Goal: Task Accomplishment & Management: Manage account settings

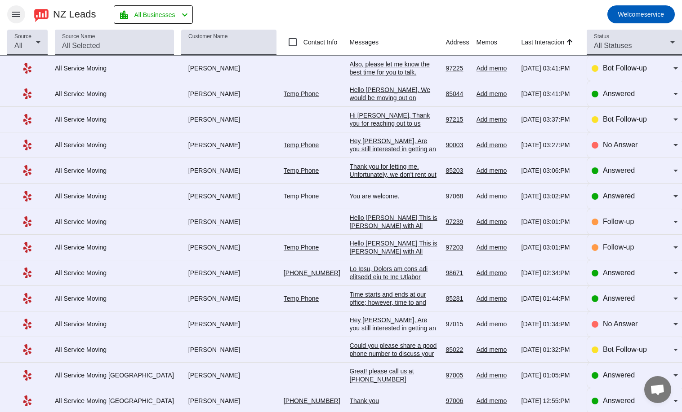
click at [18, 20] on span at bounding box center [16, 15] width 22 height 22
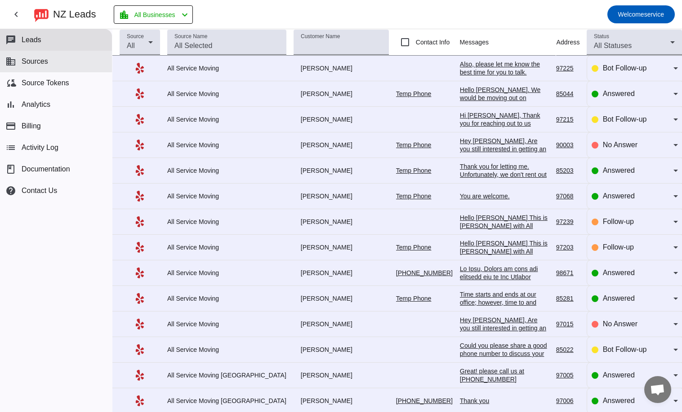
click at [60, 55] on button "business Sources" at bounding box center [56, 62] width 112 height 22
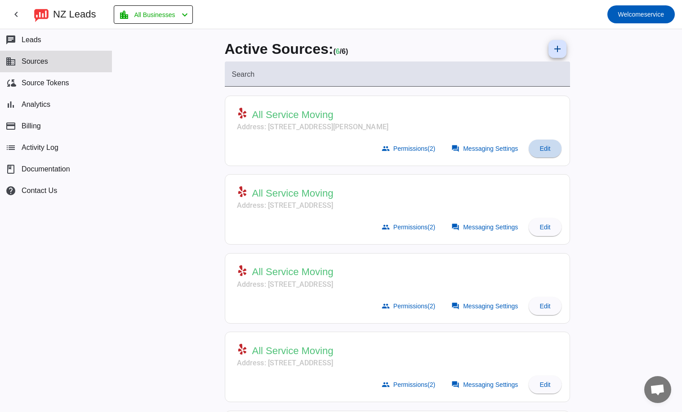
click at [555, 149] on span at bounding box center [544, 149] width 32 height 22
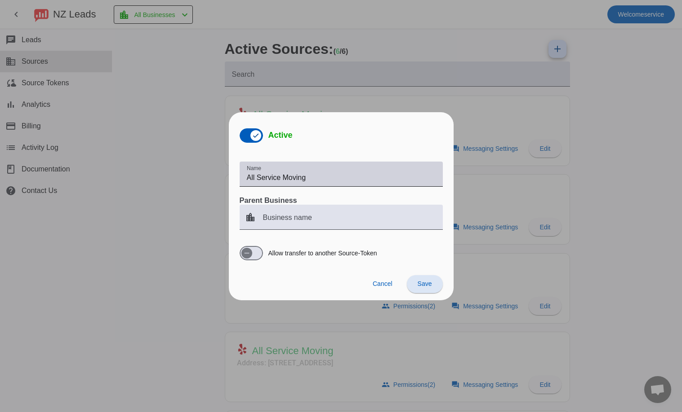
click at [359, 170] on div "Name All Service Moving" at bounding box center [341, 174] width 189 height 25
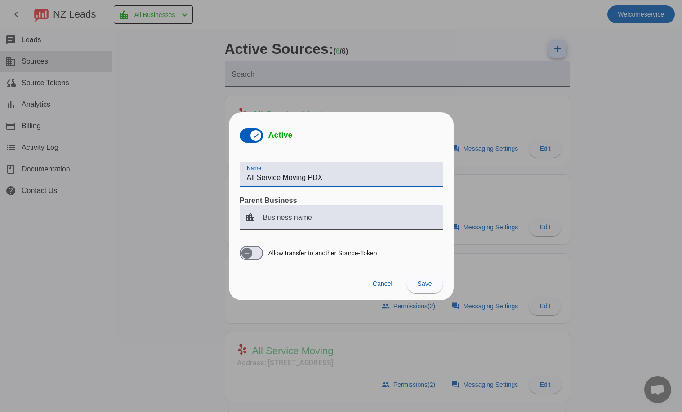
type input "All Service Moving PDX"
click at [423, 288] on span at bounding box center [425, 285] width 36 height 22
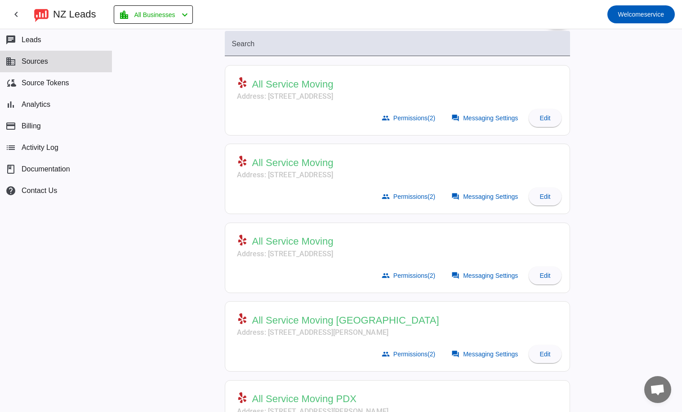
scroll to position [21, 0]
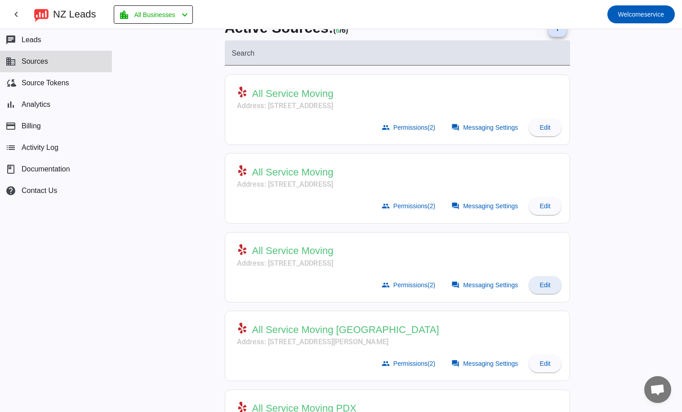
click at [534, 281] on span at bounding box center [544, 286] width 32 height 22
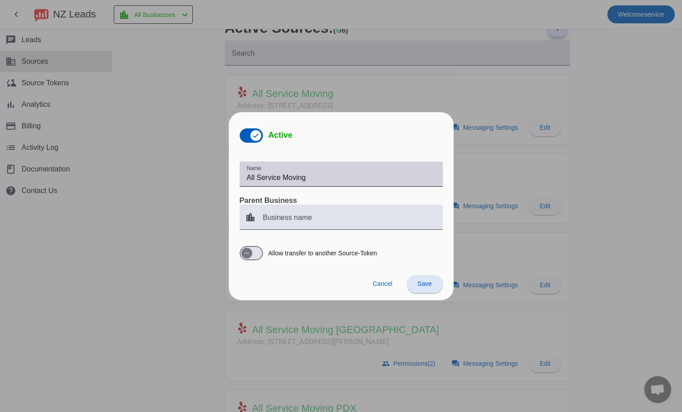
click at [342, 185] on div "Name All Service Moving" at bounding box center [341, 174] width 189 height 25
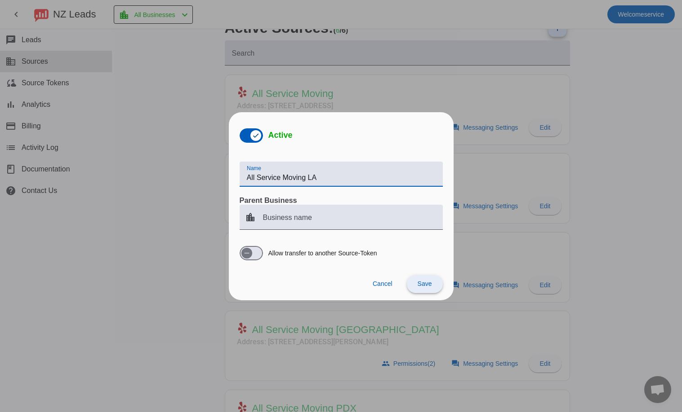
type input "All Service Moving LA"
click at [430, 285] on span "Save" at bounding box center [424, 283] width 14 height 7
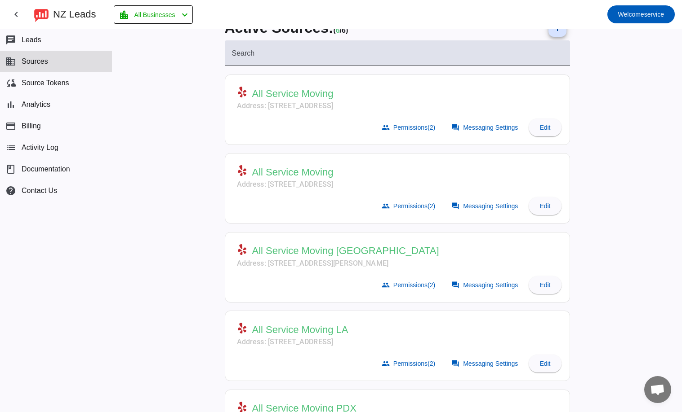
scroll to position [0, 0]
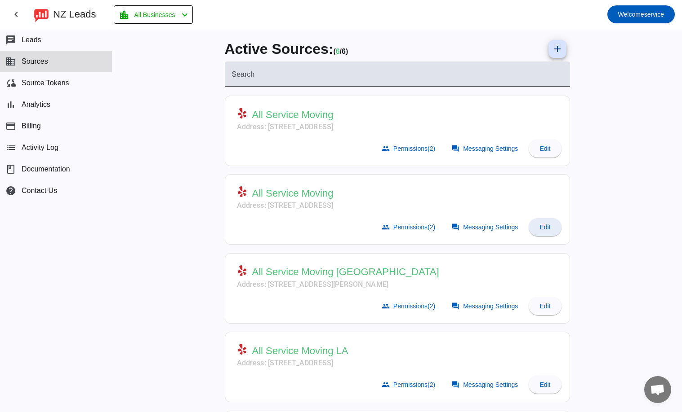
click at [541, 230] on span "Edit" at bounding box center [544, 227] width 11 height 7
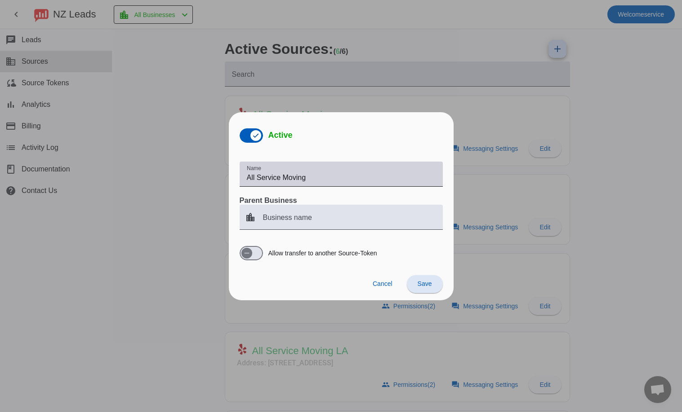
click at [336, 174] on input "All Service Moving" at bounding box center [341, 178] width 189 height 11
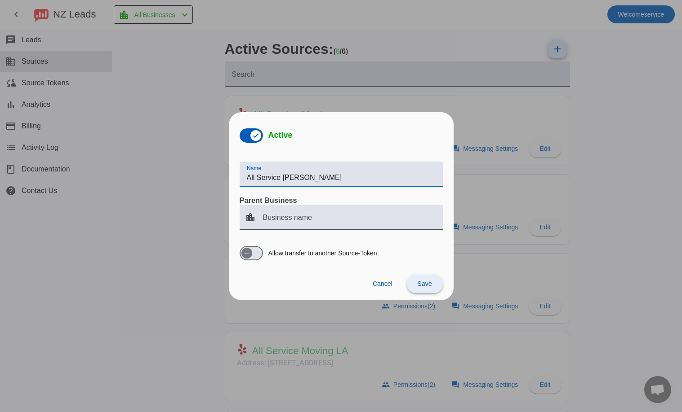
type input "All Service [PERSON_NAME]"
click at [419, 281] on span "Save" at bounding box center [424, 283] width 14 height 7
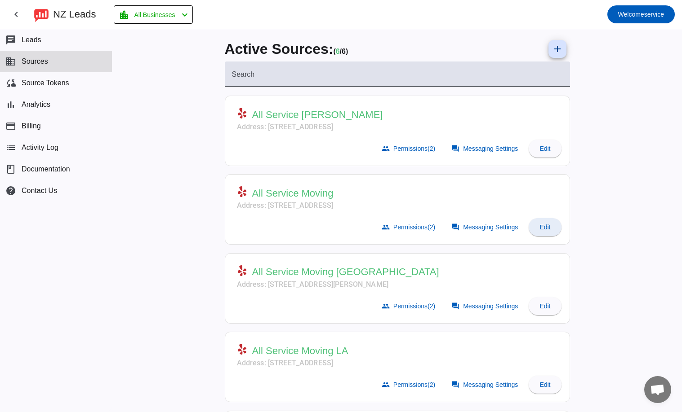
click at [542, 223] on span at bounding box center [544, 228] width 32 height 22
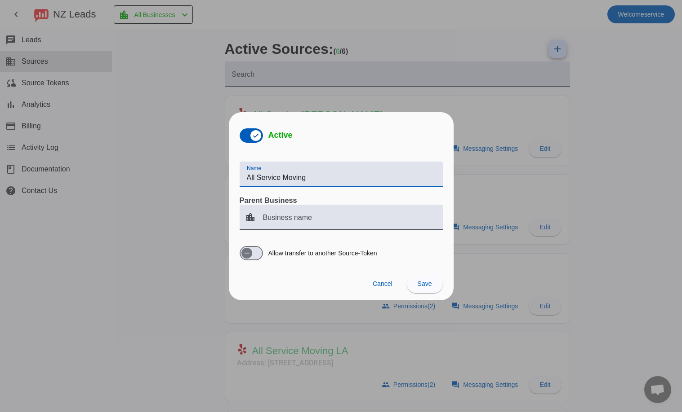
click at [357, 173] on input "All Service Moving" at bounding box center [341, 178] width 189 height 11
type input "All Service Moving PHX"
click at [432, 285] on span at bounding box center [425, 285] width 36 height 22
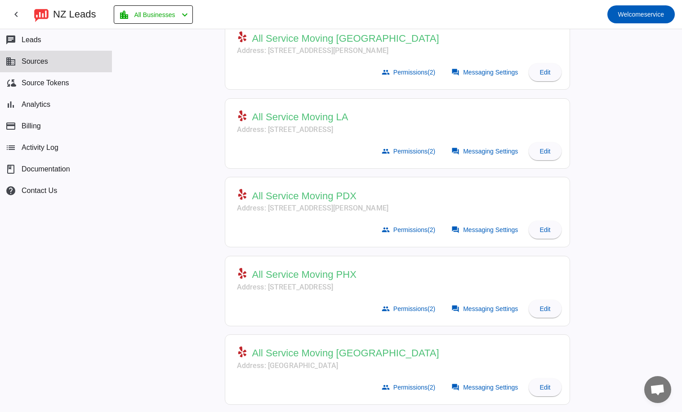
scroll to position [156, 0]
click at [540, 307] on span "Edit" at bounding box center [544, 308] width 11 height 7
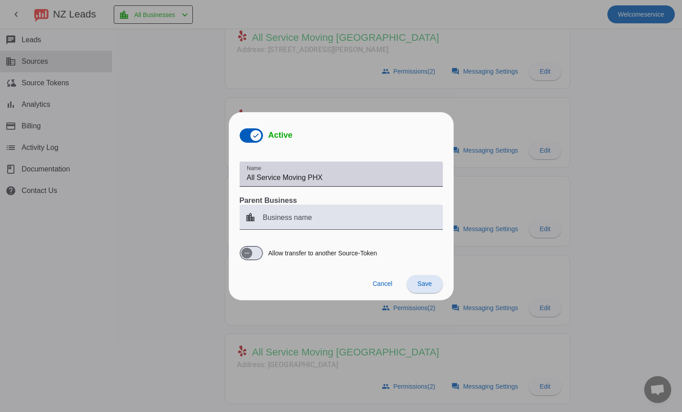
click at [363, 175] on input "All Service Moving PHX" at bounding box center [341, 178] width 189 height 11
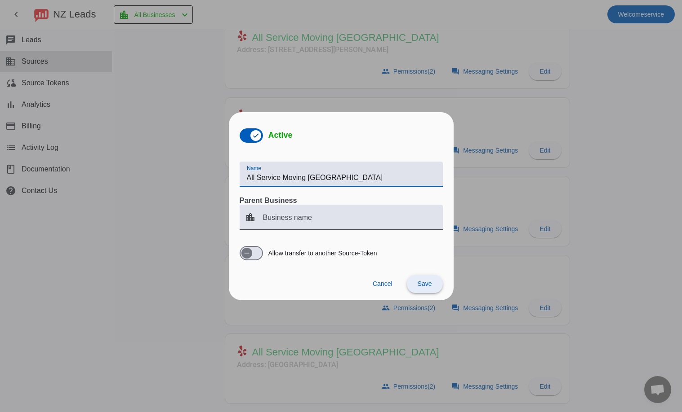
type input "All Service Moving [GEOGRAPHIC_DATA]"
click at [418, 286] on span "Save" at bounding box center [424, 283] width 14 height 7
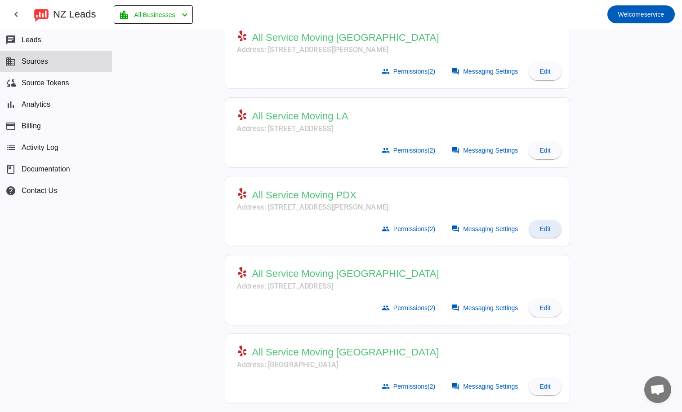
click at [539, 227] on span "Edit" at bounding box center [544, 229] width 11 height 7
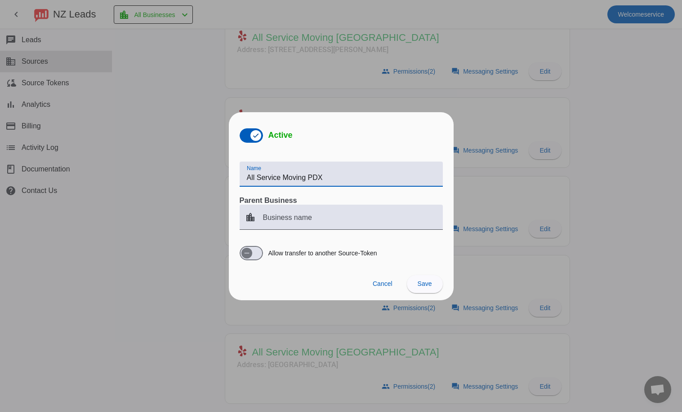
click at [347, 180] on input "All Service Moving PDX" at bounding box center [341, 178] width 189 height 11
type input "All Service Moving [GEOGRAPHIC_DATA]"
click at [420, 289] on span at bounding box center [425, 285] width 36 height 22
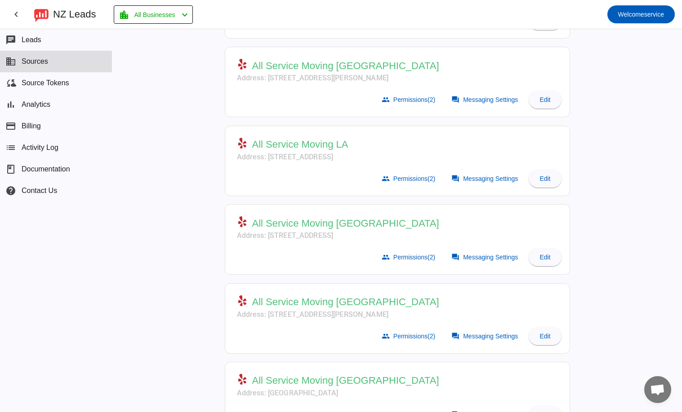
scroll to position [66, 0]
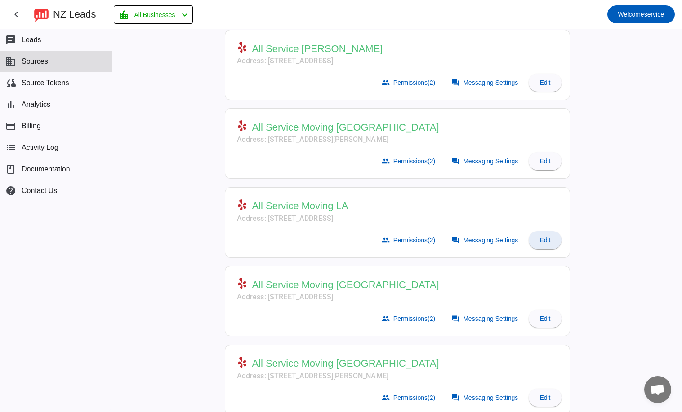
click at [546, 243] on span "Edit" at bounding box center [544, 240] width 11 height 7
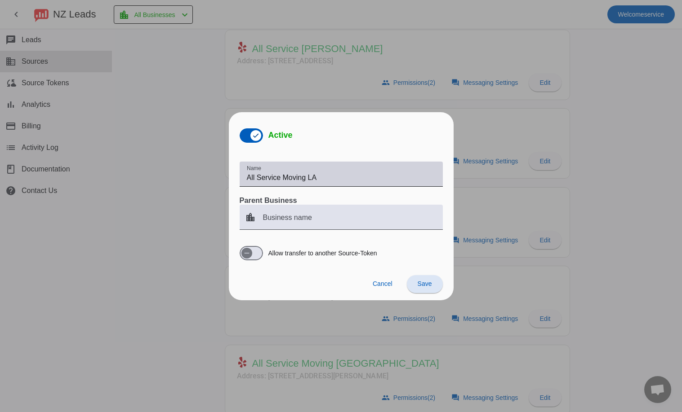
click at [376, 178] on input "All Service Moving LA" at bounding box center [341, 178] width 189 height 11
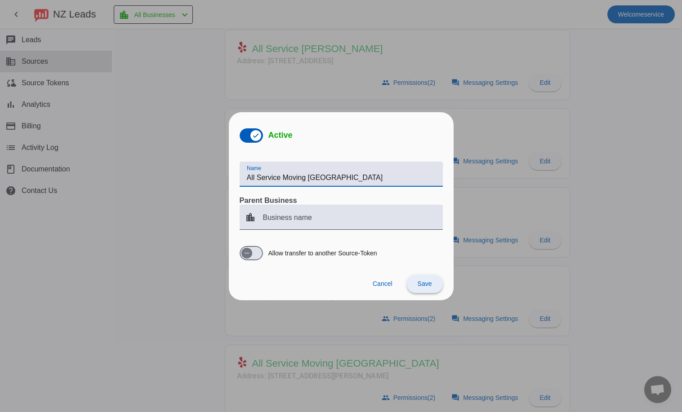
type input "All Service Moving [GEOGRAPHIC_DATA]"
click at [421, 280] on span "Save" at bounding box center [424, 283] width 14 height 7
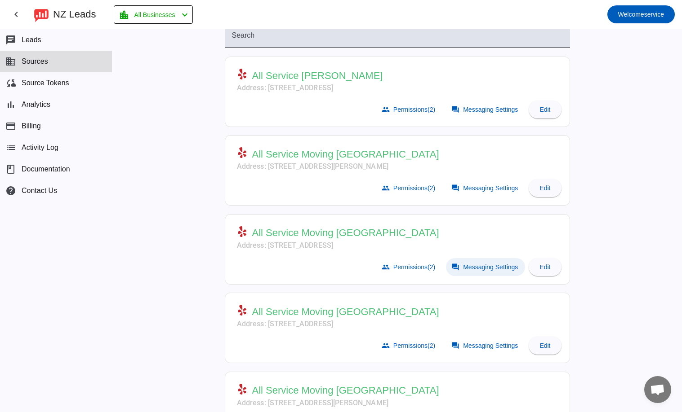
scroll to position [0, 0]
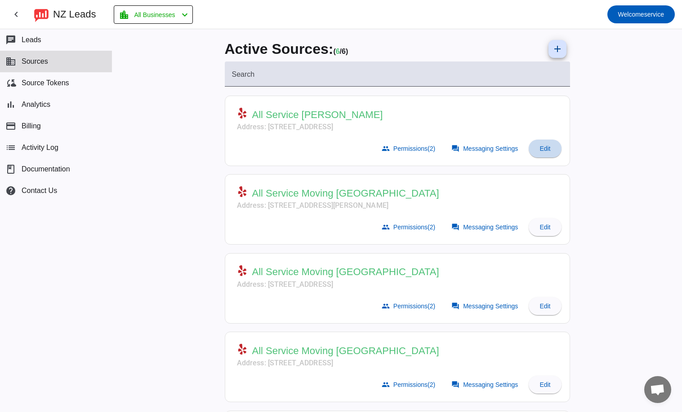
click at [539, 149] on span "Edit" at bounding box center [544, 148] width 11 height 7
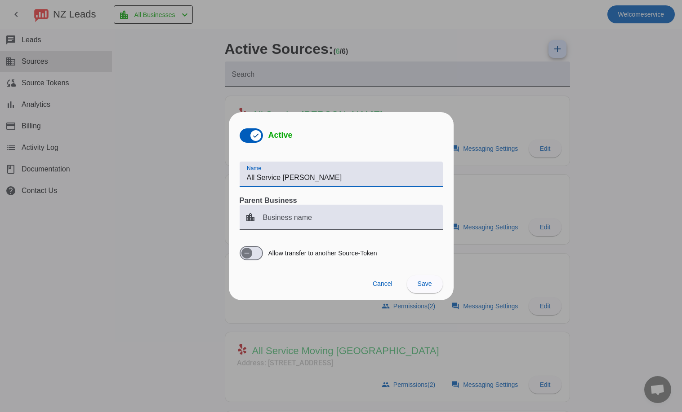
click at [360, 176] on input "All Service [PERSON_NAME]" at bounding box center [341, 178] width 189 height 11
type input "All Service [GEOGRAPHIC_DATA]"
click at [412, 284] on span at bounding box center [425, 285] width 36 height 22
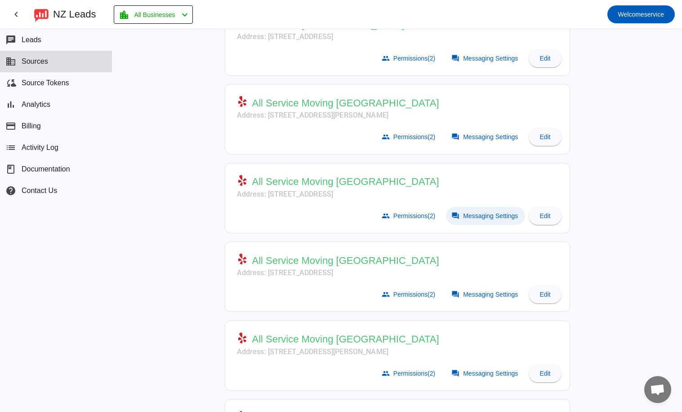
scroll to position [156, 0]
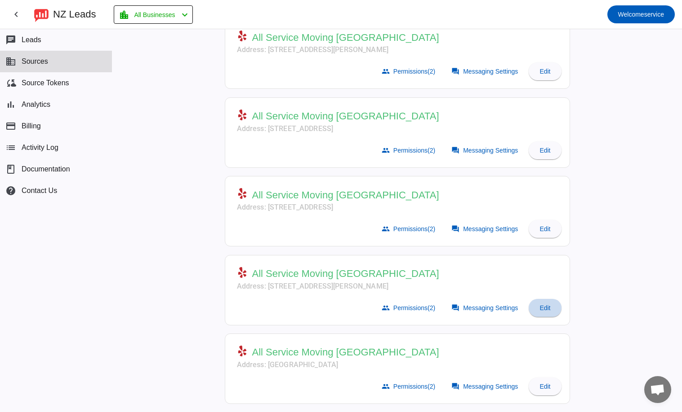
click at [548, 310] on span at bounding box center [544, 308] width 32 height 22
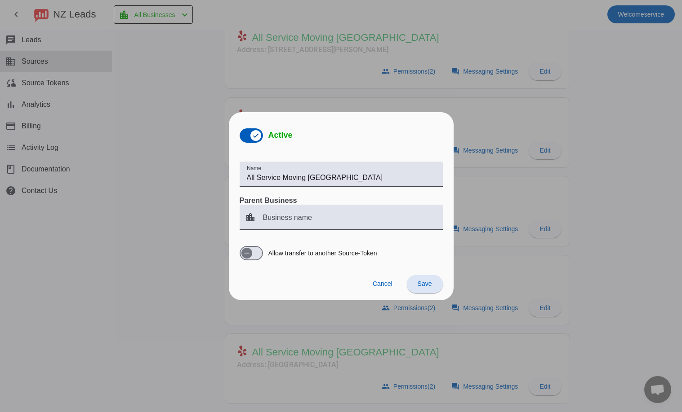
click at [528, 269] on div at bounding box center [341, 206] width 682 height 412
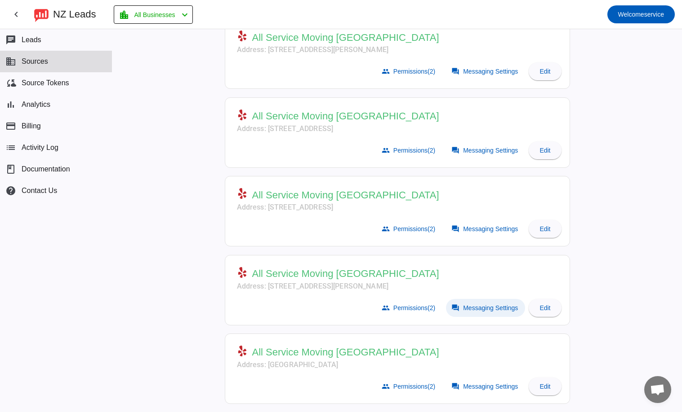
click at [480, 313] on span at bounding box center [485, 308] width 79 height 18
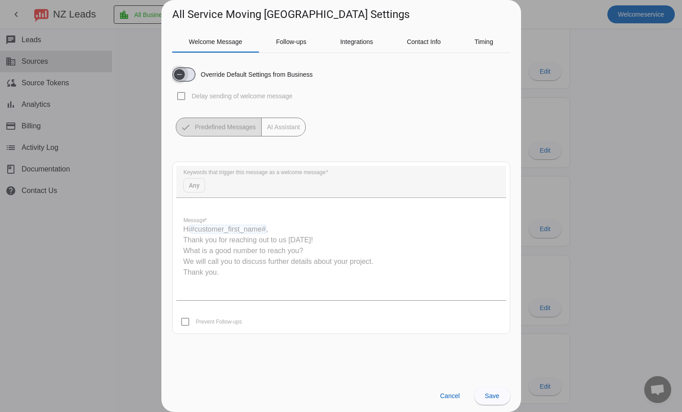
click at [187, 77] on span "button" at bounding box center [179, 75] width 18 height 18
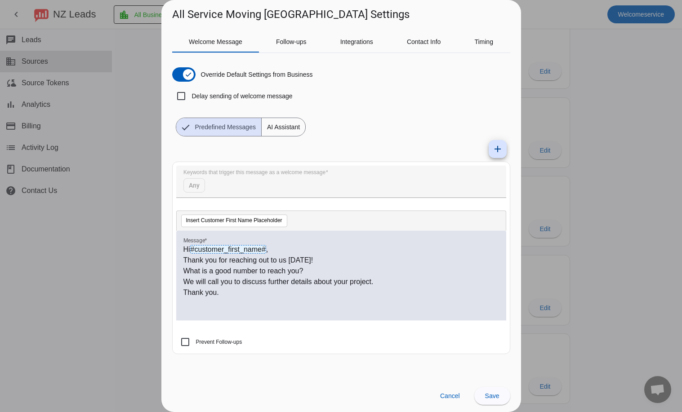
click at [22, 279] on div at bounding box center [341, 206] width 682 height 412
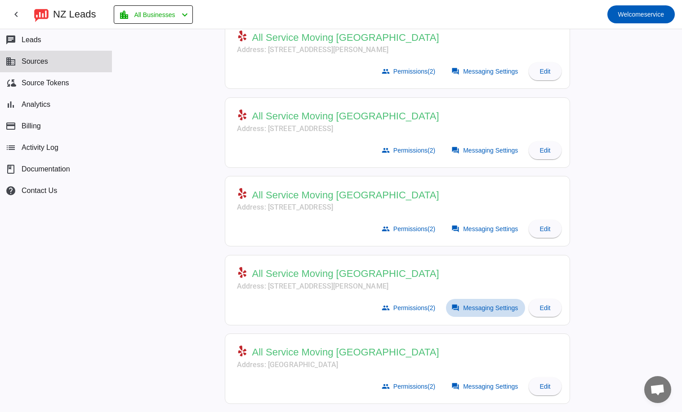
click at [484, 308] on span "Messaging Settings" at bounding box center [490, 308] width 55 height 7
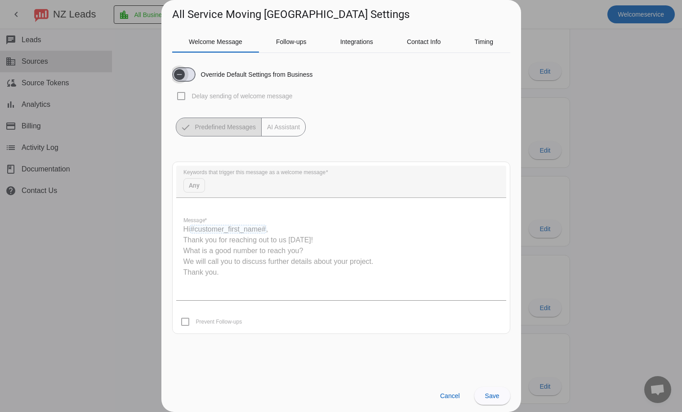
click at [181, 75] on icon "button" at bounding box center [179, 74] width 7 height 7
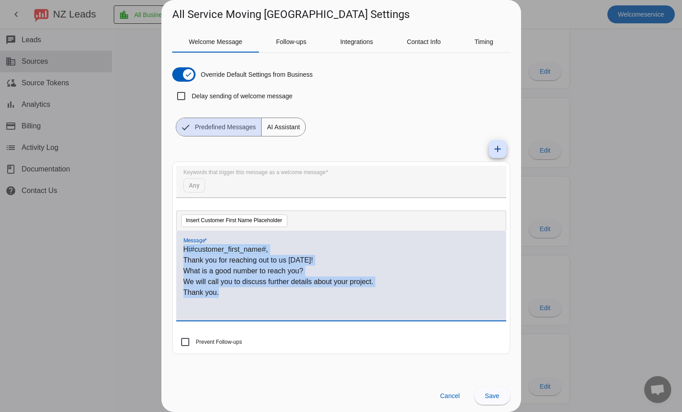
drag, startPoint x: 239, startPoint y: 294, endPoint x: 151, endPoint y: 249, distance: 98.5
click at [151, 249] on div "All Service Moving [GEOGRAPHIC_DATA] Settings Welcome Message Follow-ups Integr…" at bounding box center [341, 206] width 682 height 412
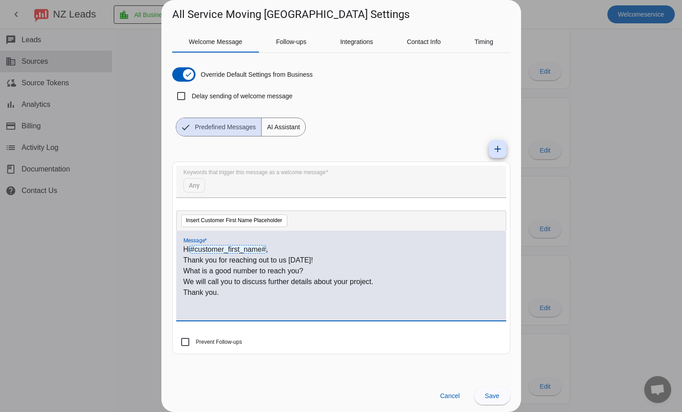
scroll to position [3, 0]
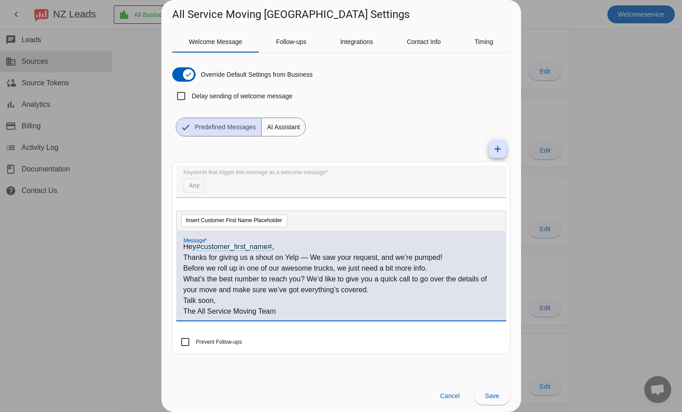
click at [289, 246] on p "Hey #customer_first_name# ," at bounding box center [340, 247] width 315 height 11
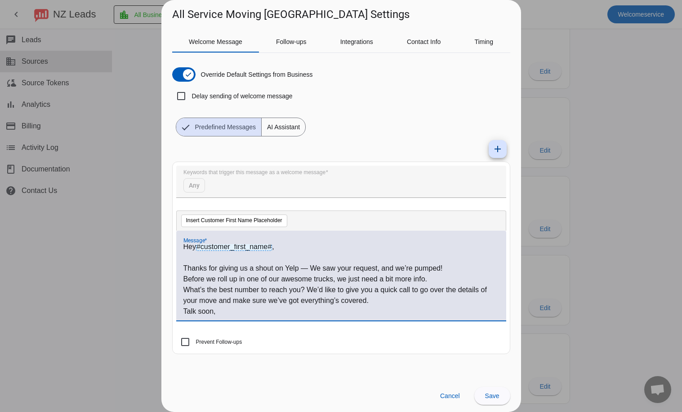
scroll to position [13, 0]
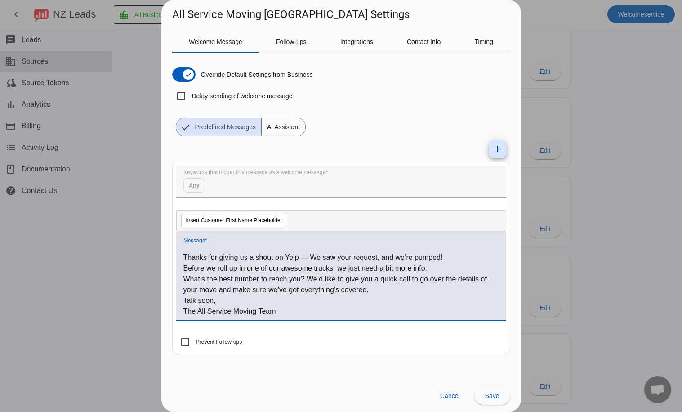
click at [396, 292] on p "What’s the best number to reach you? We’d like to give you a quick call to go o…" at bounding box center [340, 285] width 315 height 22
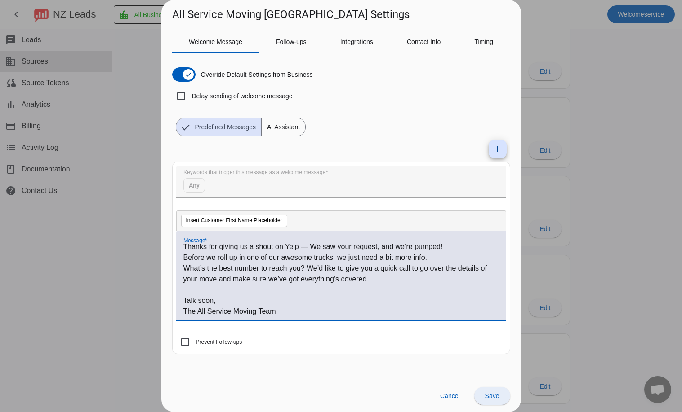
click at [500, 400] on span at bounding box center [492, 397] width 36 height 22
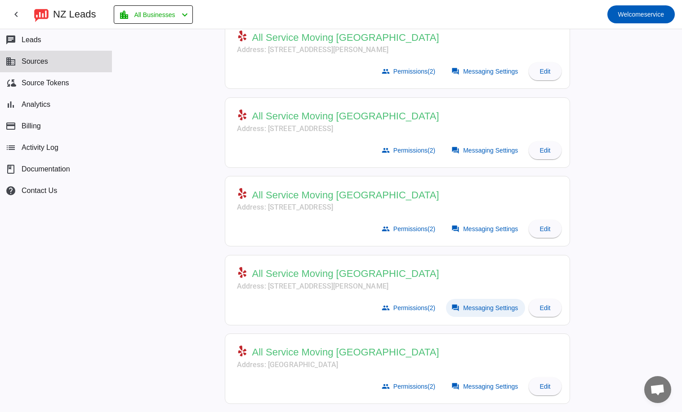
click at [477, 306] on span "Messaging Settings" at bounding box center [490, 308] width 55 height 7
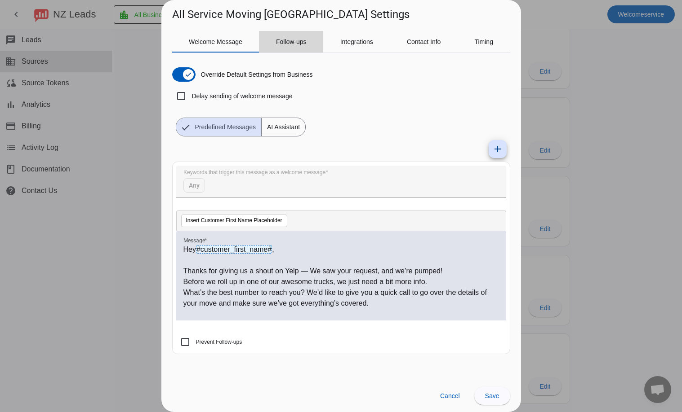
click at [292, 40] on span "Follow-ups" at bounding box center [291, 42] width 31 height 6
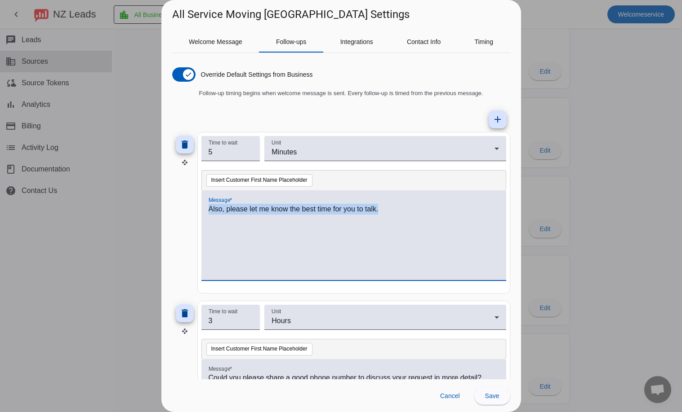
drag, startPoint x: 400, startPoint y: 215, endPoint x: 111, endPoint y: 235, distance: 289.7
click at [111, 235] on div "All Service Moving [GEOGRAPHIC_DATA] Settings Welcome Message Follow-ups Integr…" at bounding box center [341, 206] width 682 height 412
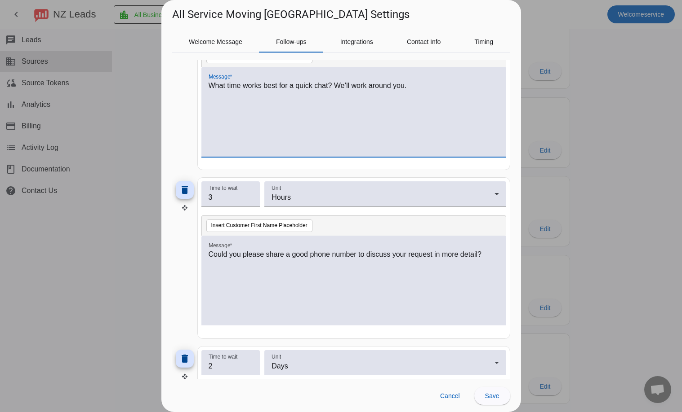
scroll to position [135, 0]
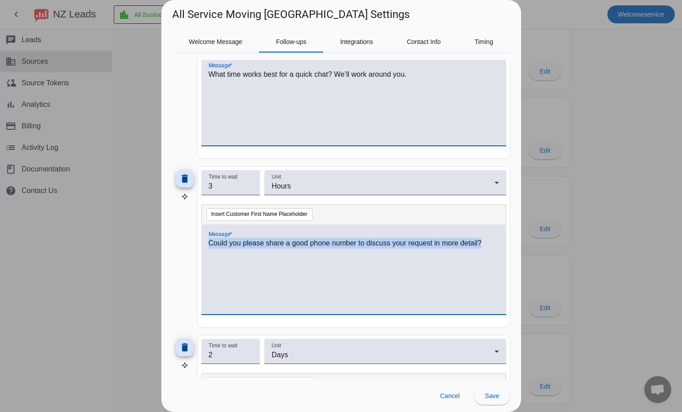
drag, startPoint x: 488, startPoint y: 242, endPoint x: 76, endPoint y: 256, distance: 412.2
click at [76, 256] on div "All Service Moving [GEOGRAPHIC_DATA] Settings Welcome Message Follow-ups Integr…" at bounding box center [341, 206] width 682 height 412
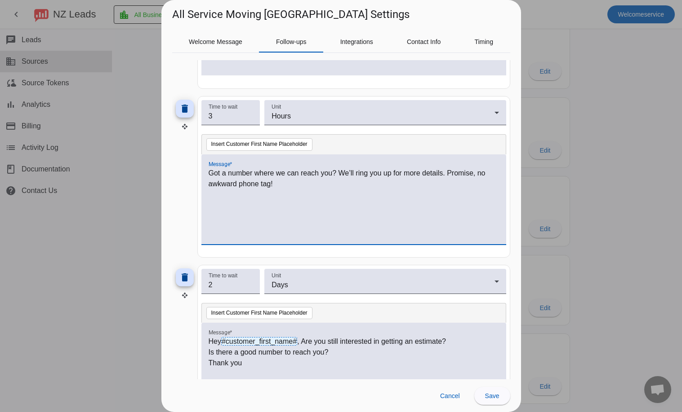
scroll to position [259, 0]
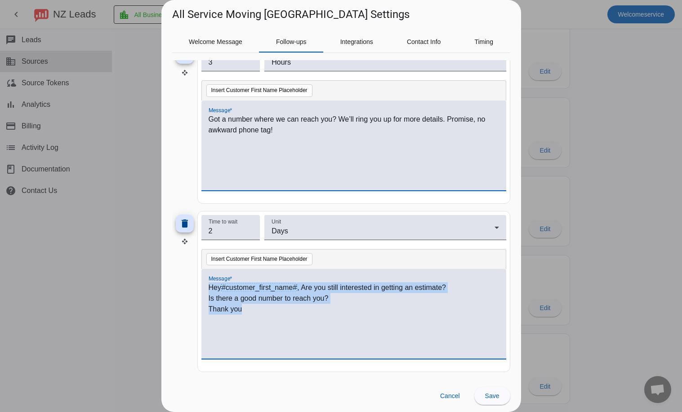
drag, startPoint x: 270, startPoint y: 315, endPoint x: 188, endPoint y: 291, distance: 85.7
click at [188, 291] on div "delete Time to wait 2 Unit Days Insert Customer First Name Placeholder Message …" at bounding box center [341, 292] width 338 height 162
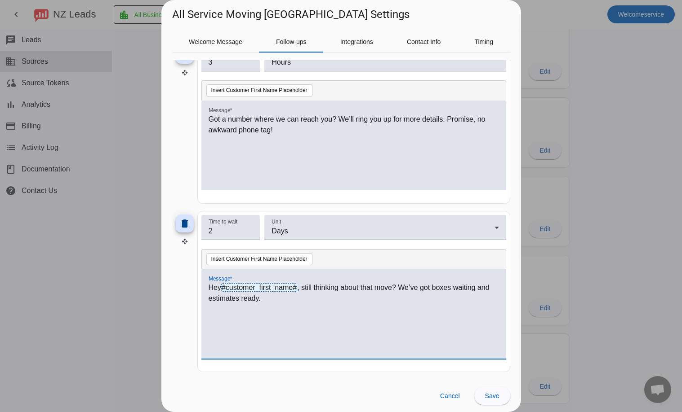
scroll to position [0, 0]
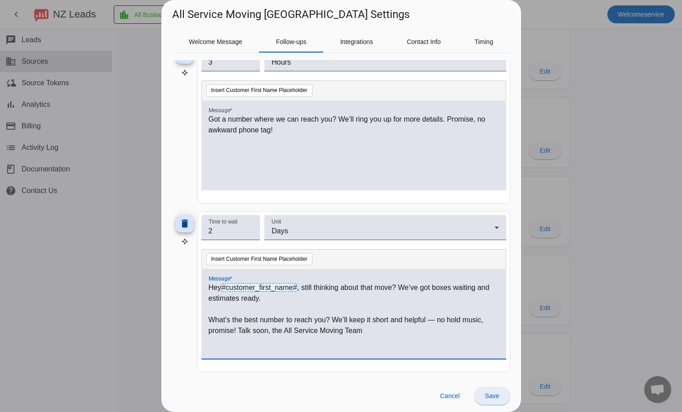
click at [489, 397] on span "Save" at bounding box center [492, 396] width 14 height 7
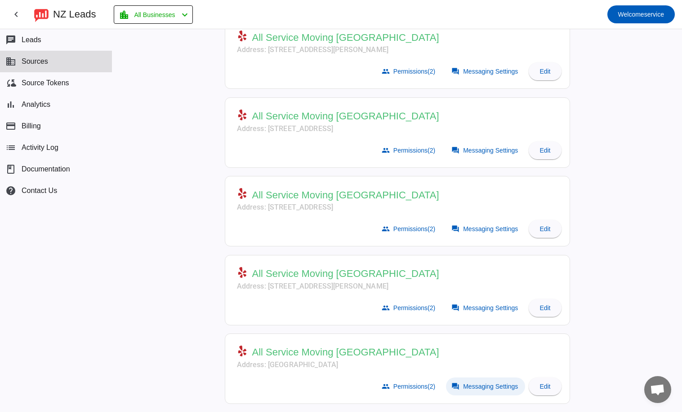
click at [479, 390] on span "Messaging Settings" at bounding box center [490, 386] width 55 height 7
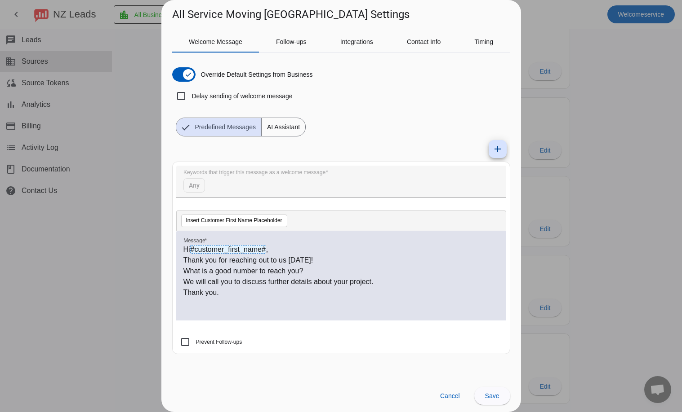
click at [294, 128] on span "AI Assistant" at bounding box center [284, 127] width 44 height 18
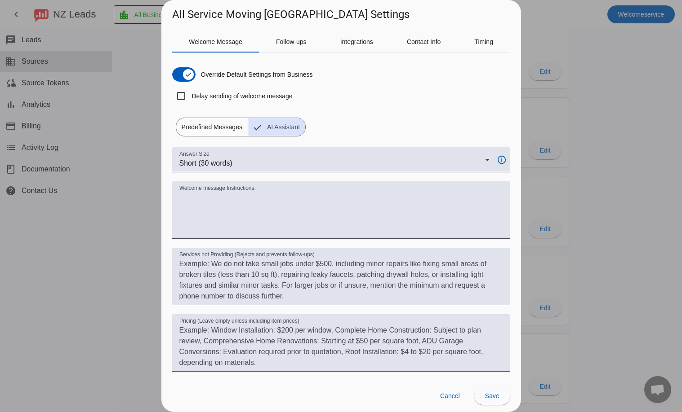
click at [224, 126] on span "Predefined Messages" at bounding box center [211, 127] width 71 height 18
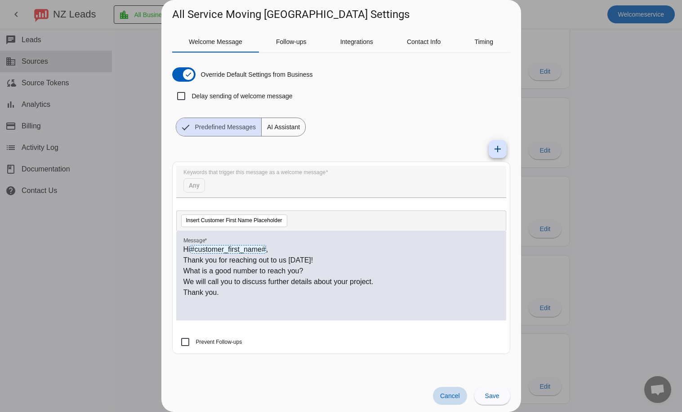
click at [453, 403] on span at bounding box center [450, 396] width 34 height 18
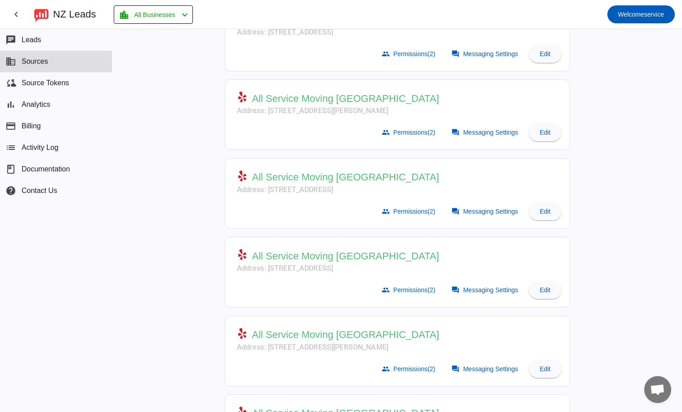
scroll to position [156, 0]
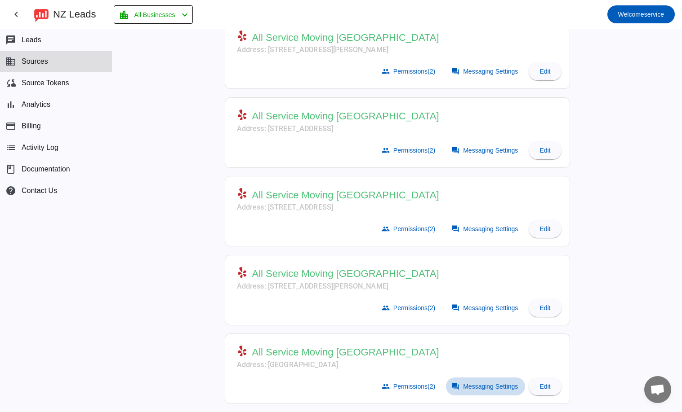
click at [502, 384] on span "Messaging Settings" at bounding box center [490, 386] width 55 height 7
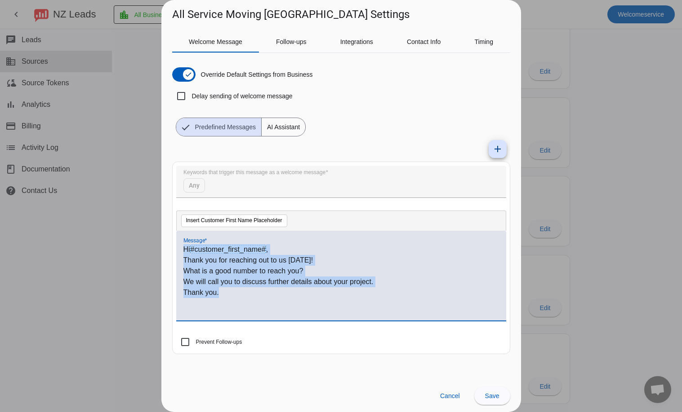
drag, startPoint x: 235, startPoint y: 296, endPoint x: 160, endPoint y: 249, distance: 88.5
click at [160, 249] on div "All Service Moving [GEOGRAPHIC_DATA] Settings Welcome Message Follow-ups Integr…" at bounding box center [341, 206] width 682 height 412
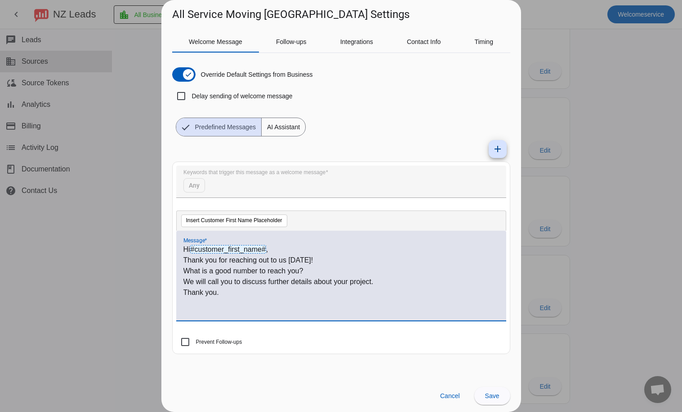
scroll to position [0, 0]
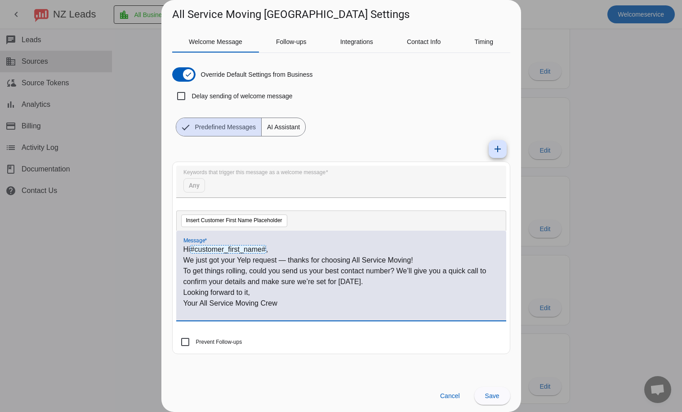
click at [282, 253] on p "Hi #customer_first_name# ," at bounding box center [340, 249] width 315 height 11
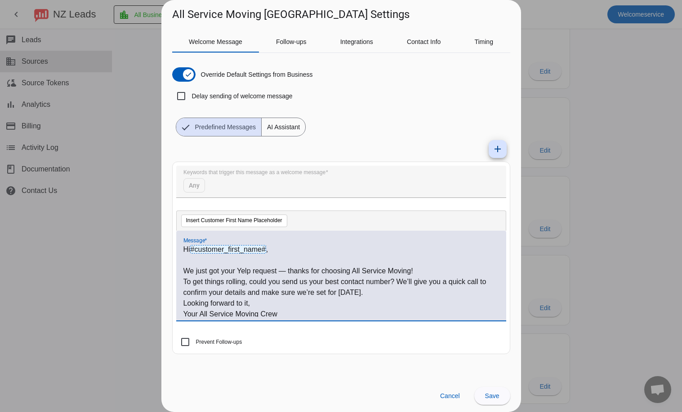
click at [389, 291] on p "To get things rolling, could you send us your best contact number? We’ll give y…" at bounding box center [340, 288] width 315 height 22
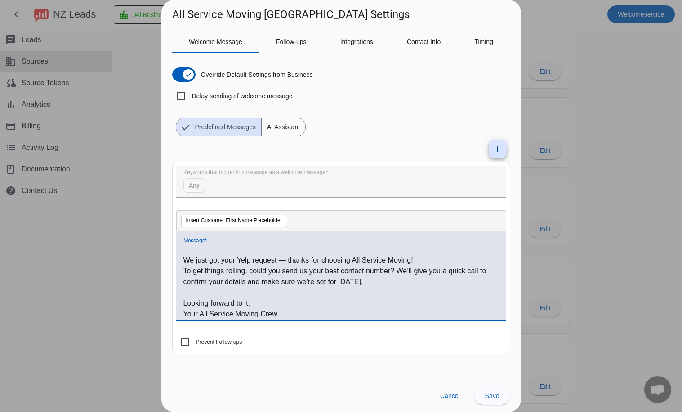
scroll to position [13, 0]
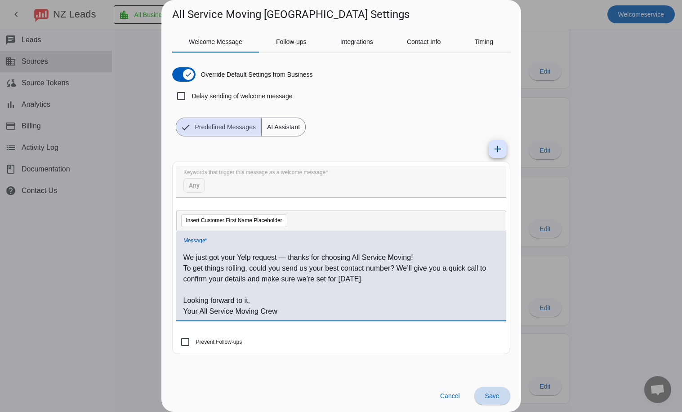
click at [489, 399] on span "Save" at bounding box center [492, 396] width 14 height 7
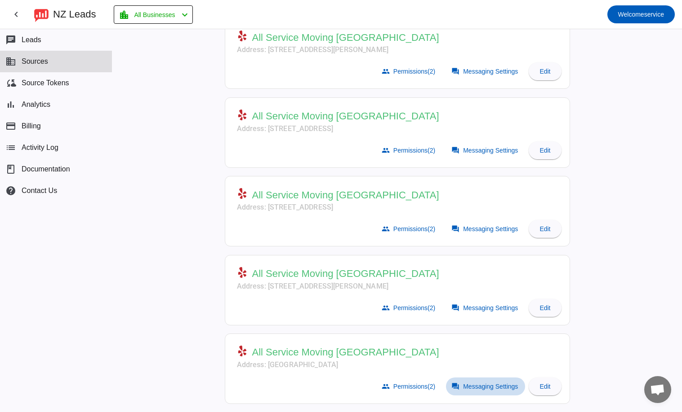
click at [494, 385] on span "Messaging Settings" at bounding box center [490, 386] width 55 height 7
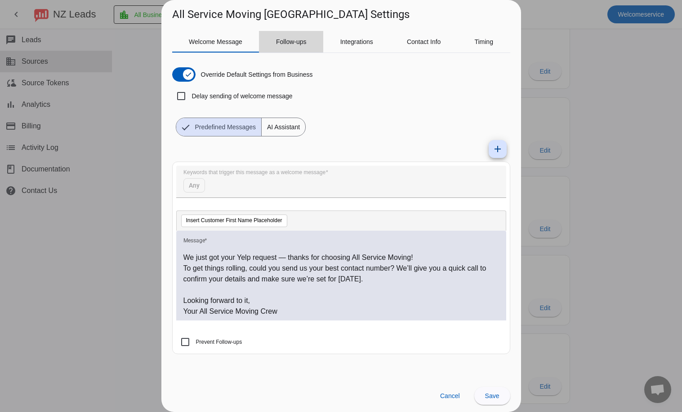
click at [286, 41] on span "Follow-ups" at bounding box center [291, 42] width 31 height 6
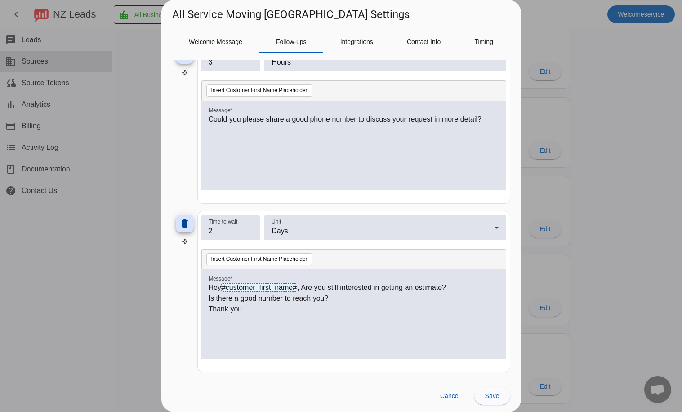
scroll to position [0, 0]
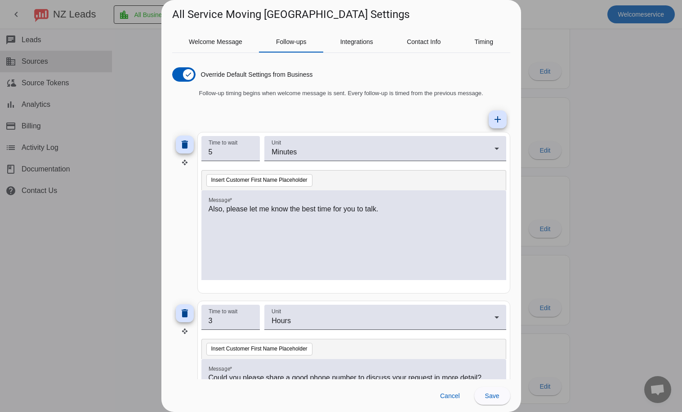
click at [575, 141] on div at bounding box center [341, 206] width 682 height 412
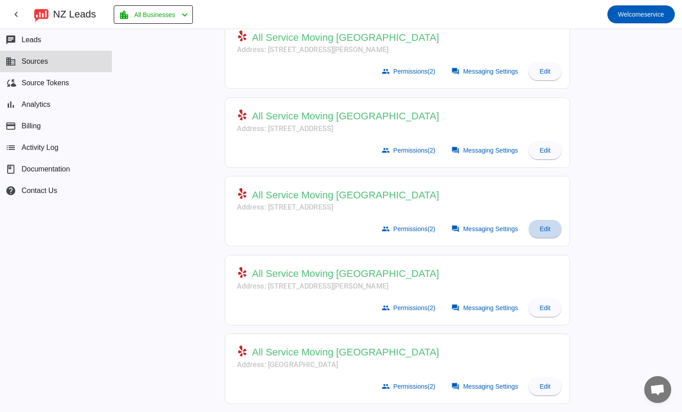
click at [546, 227] on span "Edit" at bounding box center [544, 229] width 11 height 7
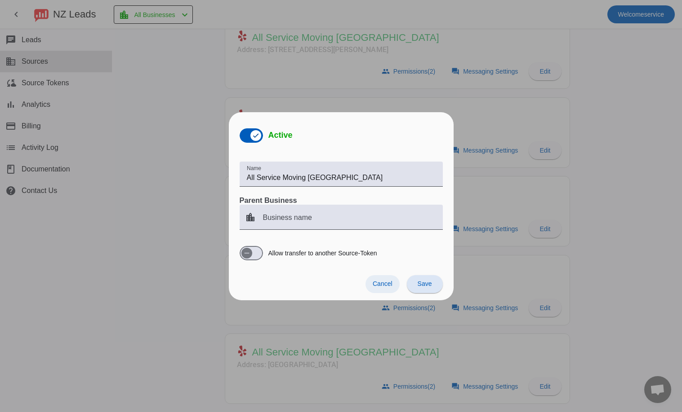
click at [394, 280] on span at bounding box center [382, 284] width 34 height 18
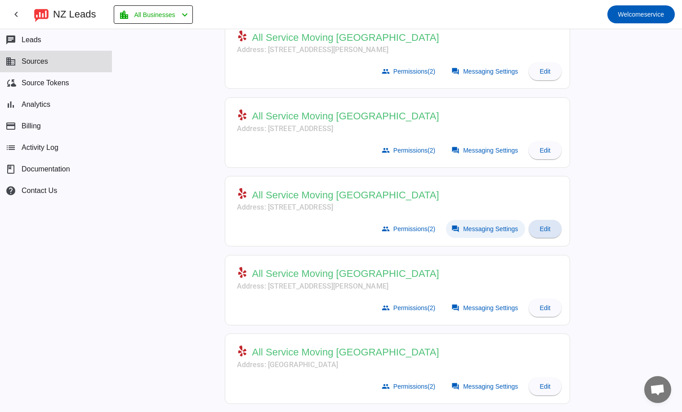
click at [476, 229] on span "Messaging Settings" at bounding box center [490, 229] width 55 height 7
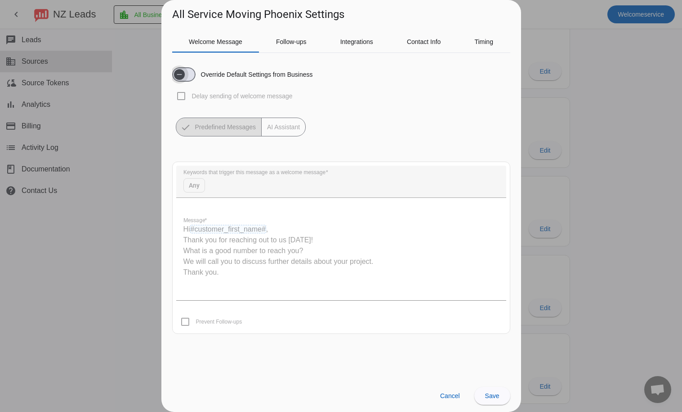
click at [190, 75] on span "button" at bounding box center [183, 74] width 23 height 14
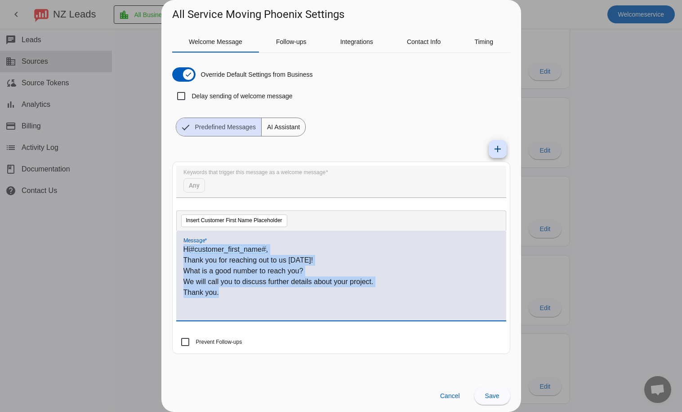
drag, startPoint x: 175, startPoint y: 277, endPoint x: 137, endPoint y: 254, distance: 43.9
click at [137, 254] on div "All Service Moving Phoenix Settings Welcome Message Follow-ups Integrations Con…" at bounding box center [341, 206] width 682 height 412
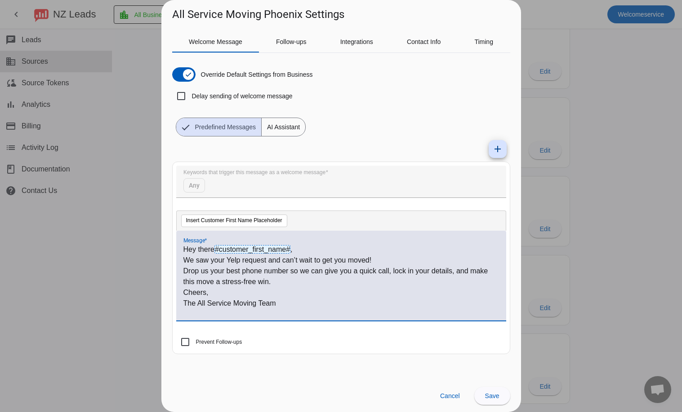
click at [305, 247] on p "Hey there #customer_first_name# ," at bounding box center [340, 249] width 315 height 11
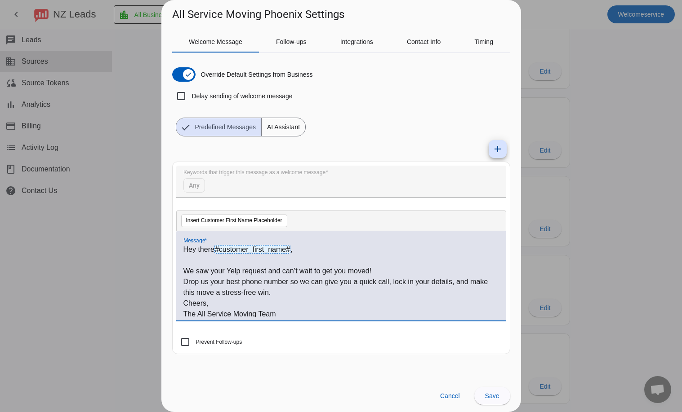
click at [275, 293] on p "Drop us your best phone number so we can give you a quick call, lock in your de…" at bounding box center [340, 288] width 315 height 22
click at [294, 40] on span "Follow-ups" at bounding box center [291, 42] width 31 height 6
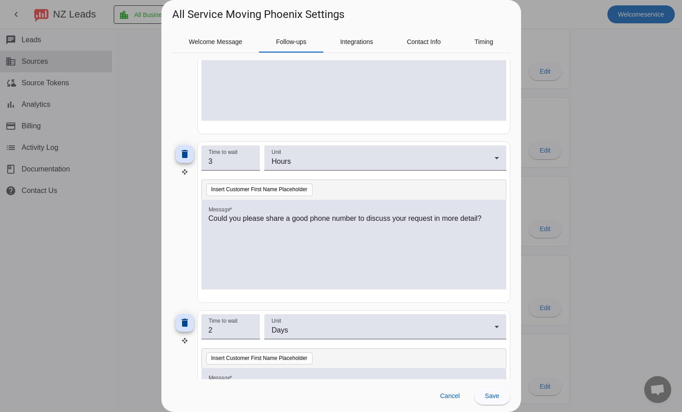
scroll to position [180, 0]
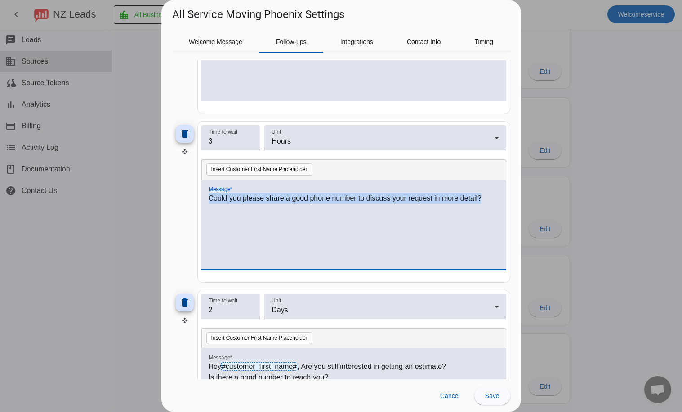
drag, startPoint x: 488, startPoint y: 196, endPoint x: 0, endPoint y: 182, distance: 488.6
click at [0, 182] on html "chevron_left [GEOGRAPHIC_DATA] Leads location_city All Businesses chevron_left …" at bounding box center [341, 206] width 682 height 412
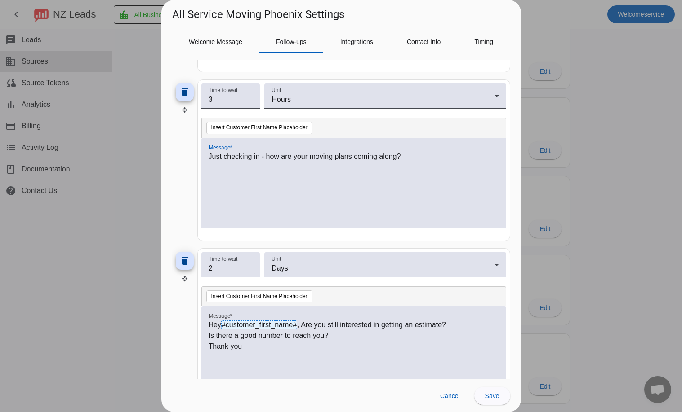
scroll to position [259, 0]
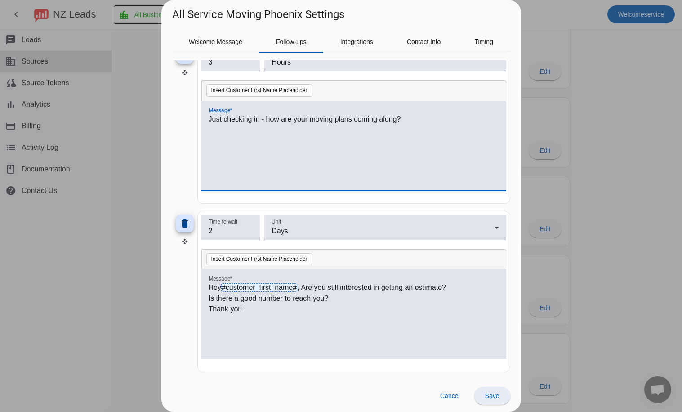
click at [492, 397] on span "Save" at bounding box center [492, 396] width 14 height 7
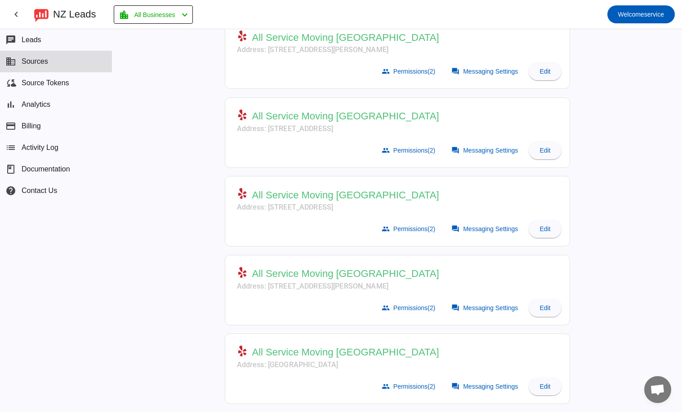
scroll to position [66, 0]
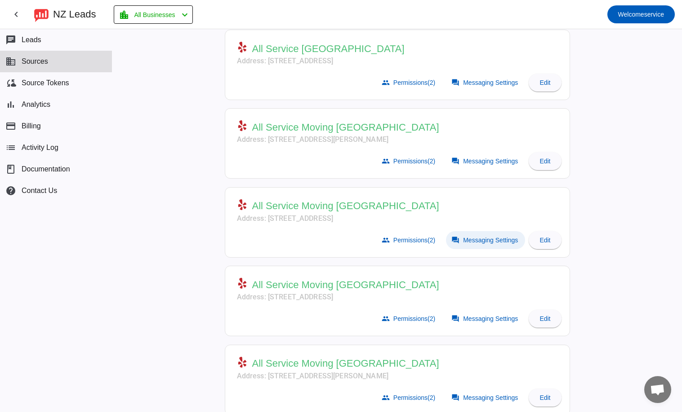
click at [464, 245] on span at bounding box center [485, 240] width 79 height 18
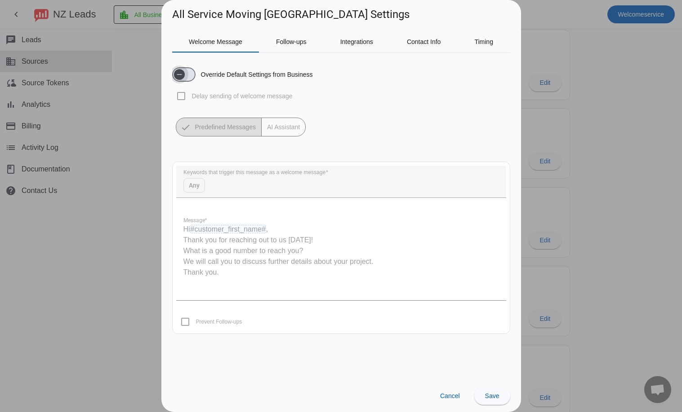
click at [187, 67] on span "button" at bounding box center [179, 75] width 18 height 18
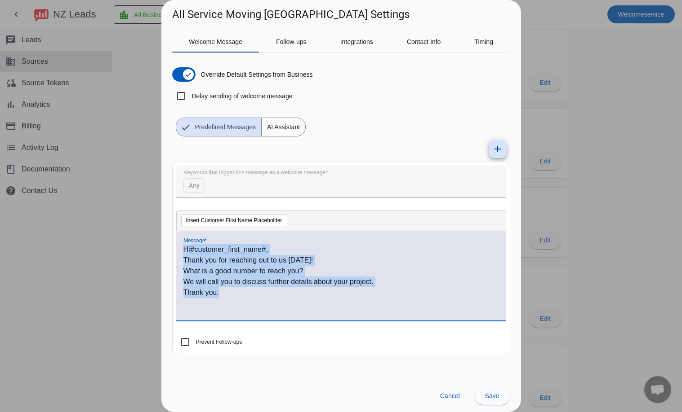
drag, startPoint x: 233, startPoint y: 300, endPoint x: 72, endPoint y: 202, distance: 189.0
click at [72, 202] on div "All Service Moving [GEOGRAPHIC_DATA] Settings Welcome Message Follow-ups Integr…" at bounding box center [341, 206] width 682 height 412
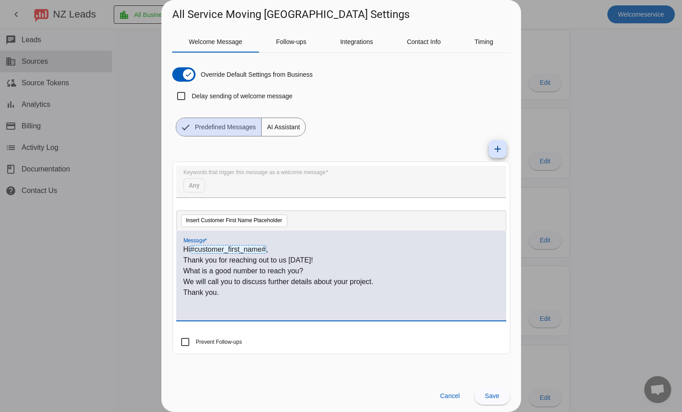
scroll to position [0, 0]
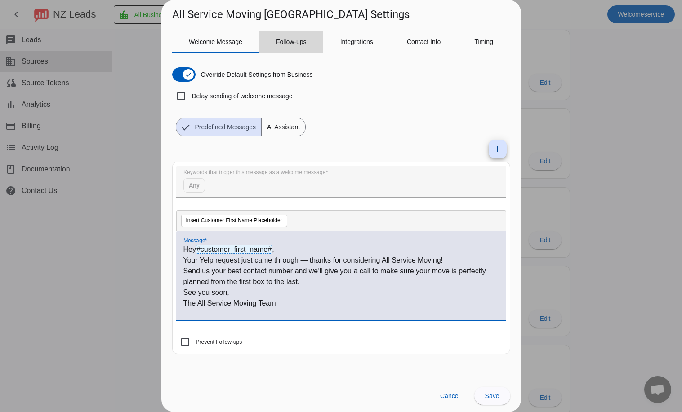
click at [282, 45] on span "Follow-ups" at bounding box center [291, 42] width 31 height 22
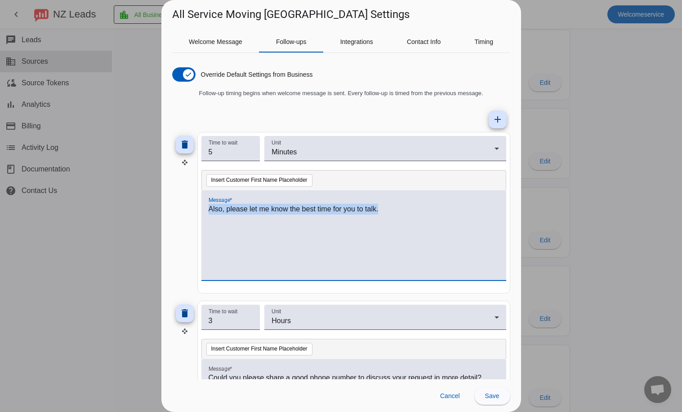
drag, startPoint x: 387, startPoint y: 209, endPoint x: 0, endPoint y: 191, distance: 388.2
click at [0, 191] on html "chevron_left [GEOGRAPHIC_DATA] Leads location_city All Businesses chevron_left …" at bounding box center [341, 206] width 682 height 412
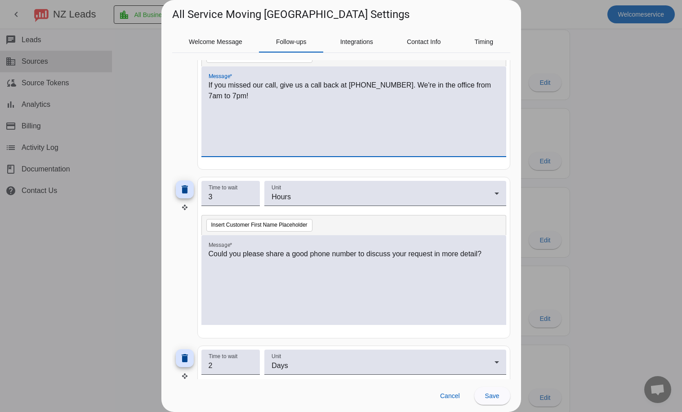
scroll to position [259, 0]
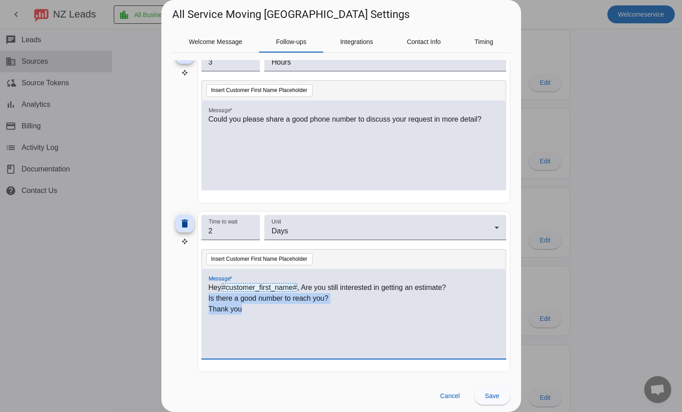
drag, startPoint x: 265, startPoint y: 310, endPoint x: 177, endPoint y: 299, distance: 88.3
click at [177, 299] on div "delete Time to wait 2 Unit Days Insert Customer First Name Placeholder Message …" at bounding box center [341, 292] width 338 height 162
click at [493, 393] on span "Save" at bounding box center [492, 396] width 14 height 7
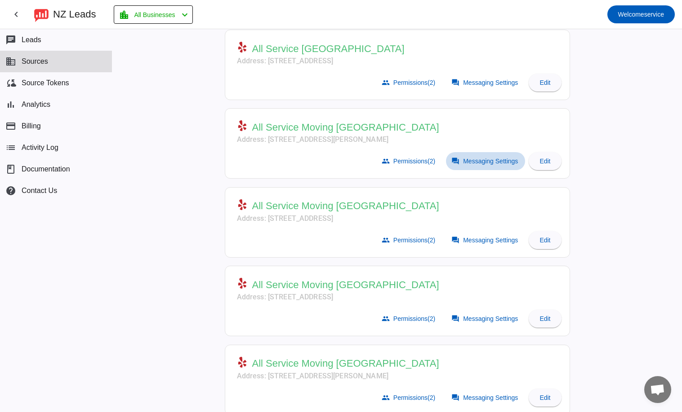
click at [462, 166] on span at bounding box center [485, 161] width 79 height 18
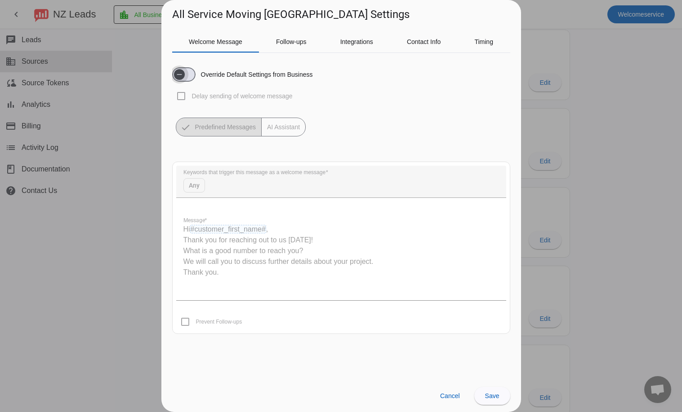
click at [180, 71] on icon "button" at bounding box center [179, 74] width 7 height 7
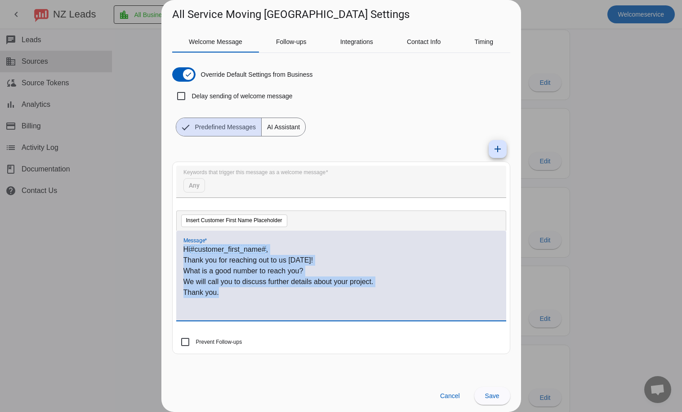
drag, startPoint x: 222, startPoint y: 297, endPoint x: 0, endPoint y: 159, distance: 262.3
click at [0, 159] on html "chevron_left [GEOGRAPHIC_DATA] Leads location_city All Businesses chevron_left …" at bounding box center [341, 206] width 682 height 412
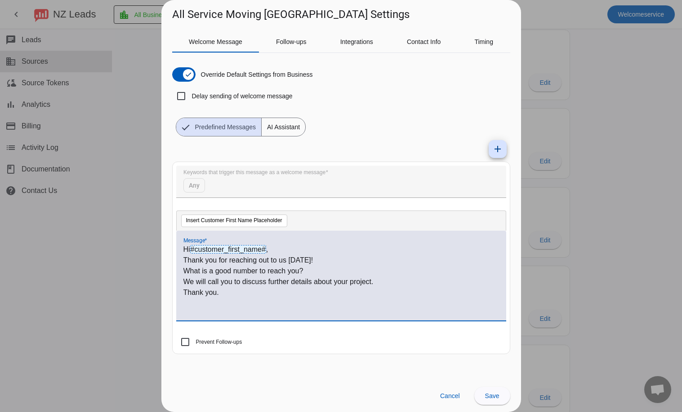
scroll to position [0, 0]
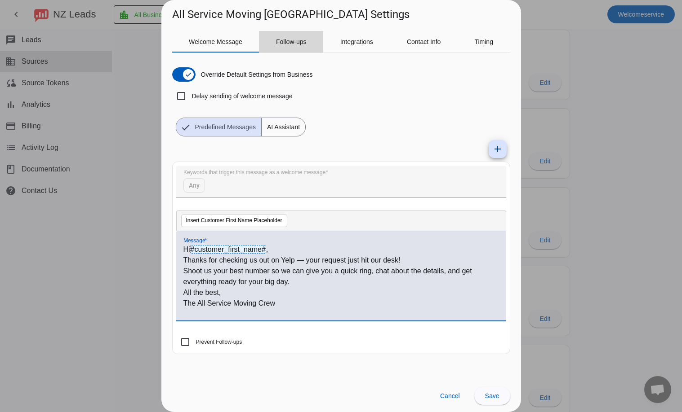
click at [290, 39] on span "Follow-ups" at bounding box center [291, 42] width 31 height 6
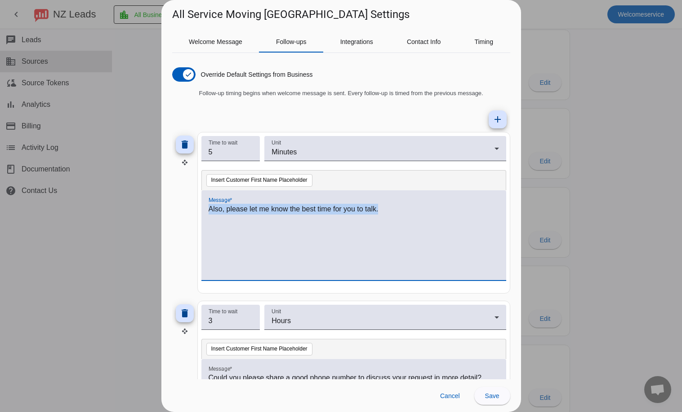
drag, startPoint x: 400, startPoint y: 208, endPoint x: 0, endPoint y: 183, distance: 401.6
click at [0, 183] on html "chevron_left [GEOGRAPHIC_DATA] Leads location_city All Businesses chevron_left …" at bounding box center [341, 206] width 682 height 412
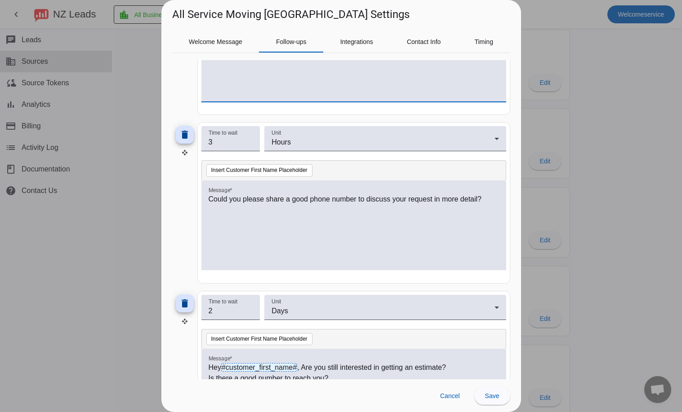
scroll to position [180, 0]
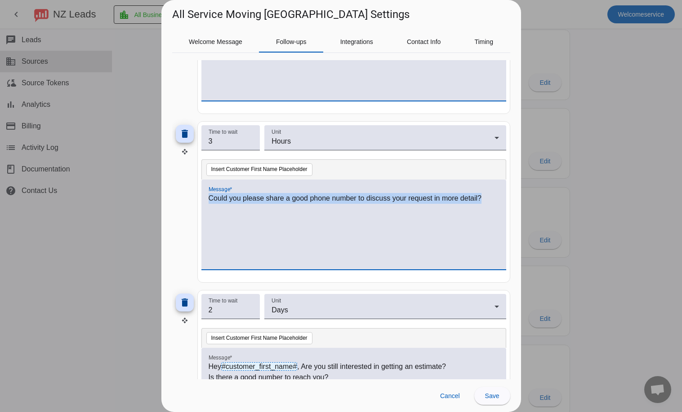
drag, startPoint x: 485, startPoint y: 199, endPoint x: 11, endPoint y: 227, distance: 474.4
click at [11, 227] on div "All Service Moving [GEOGRAPHIC_DATA] Settings Welcome Message Follow-ups Integr…" at bounding box center [341, 206] width 682 height 412
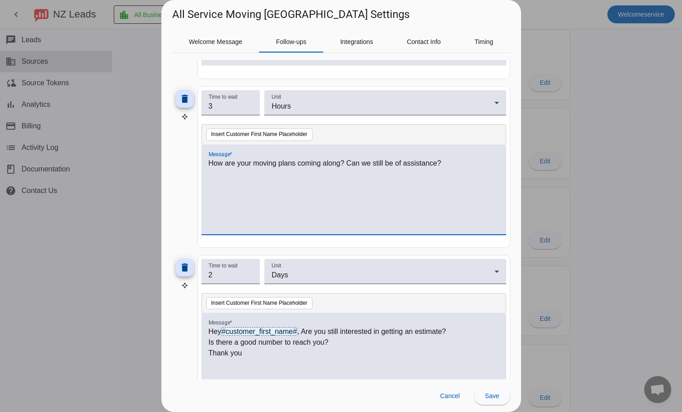
scroll to position [259, 0]
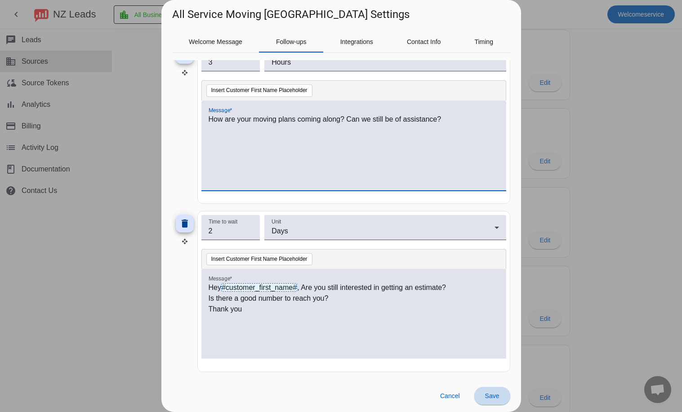
click at [498, 402] on span at bounding box center [492, 397] width 36 height 22
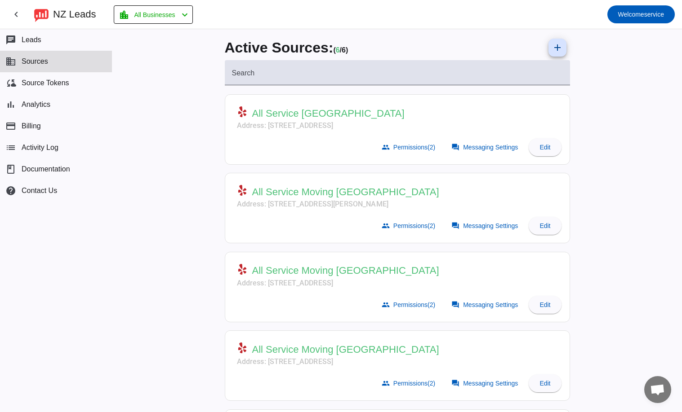
scroll to position [0, 0]
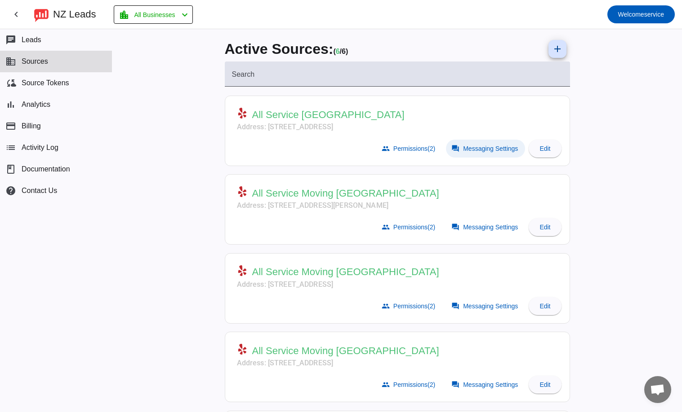
click at [471, 151] on span "Messaging Settings" at bounding box center [490, 148] width 55 height 7
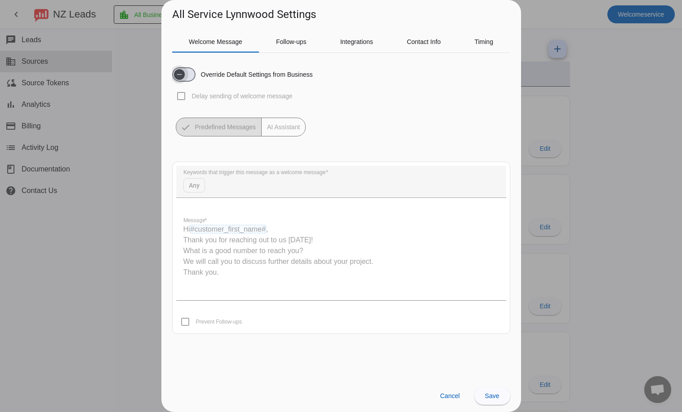
click at [186, 73] on span "button" at bounding box center [179, 75] width 18 height 18
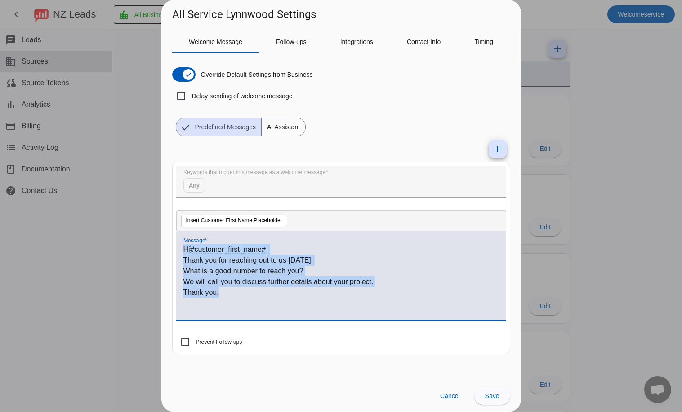
drag, startPoint x: 223, startPoint y: 293, endPoint x: 0, endPoint y: 211, distance: 238.0
click at [0, 211] on html "chevron_left [GEOGRAPHIC_DATA] Leads location_city All Businesses chevron_left …" at bounding box center [341, 206] width 682 height 412
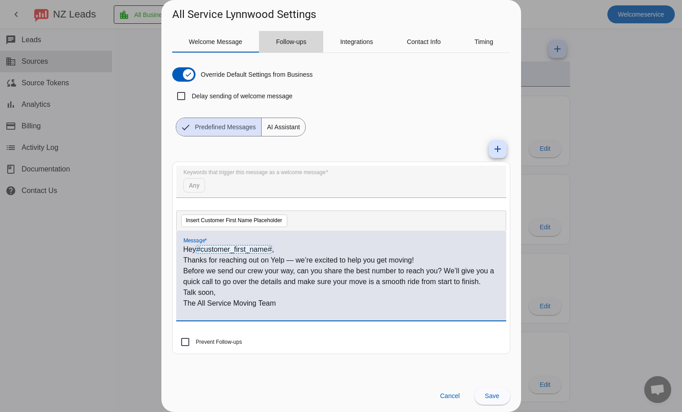
click at [291, 44] on span "Follow-ups" at bounding box center [291, 42] width 31 height 6
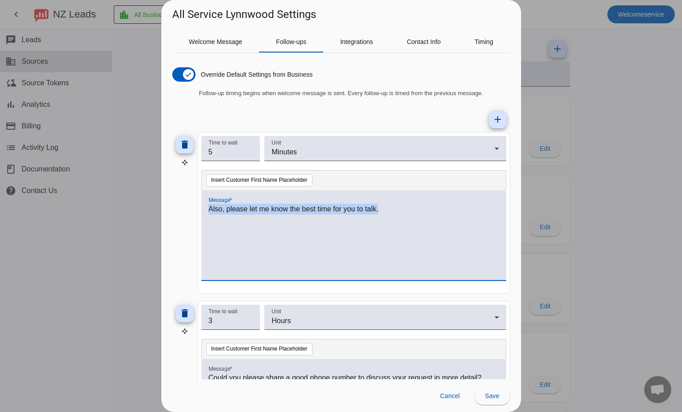
drag, startPoint x: 398, startPoint y: 208, endPoint x: 0, endPoint y: 205, distance: 398.6
click at [0, 205] on html "chevron_left [GEOGRAPHIC_DATA] Leads location_city All Businesses chevron_left …" at bounding box center [341, 206] width 682 height 412
click at [393, 210] on p "Also, please let me know the best time for you to talk." at bounding box center [353, 209] width 290 height 11
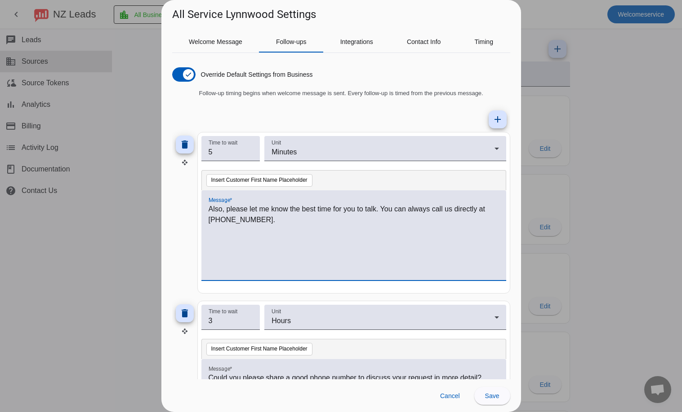
scroll to position [135, 0]
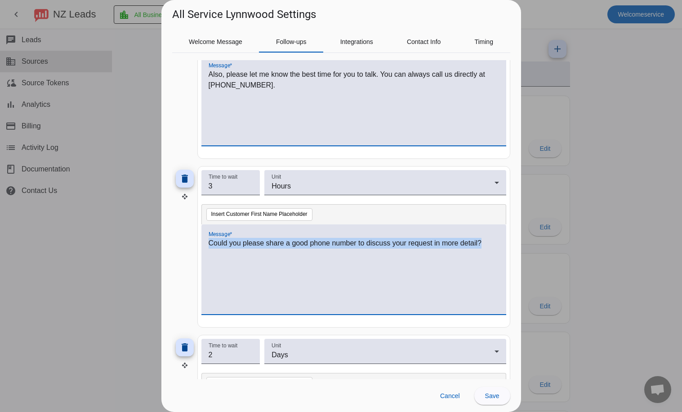
drag, startPoint x: 487, startPoint y: 244, endPoint x: 106, endPoint y: 262, distance: 381.5
click at [106, 262] on div "All Service Lynnwood Settings Welcome Message Follow-ups Integrations Contact I…" at bounding box center [341, 206] width 682 height 412
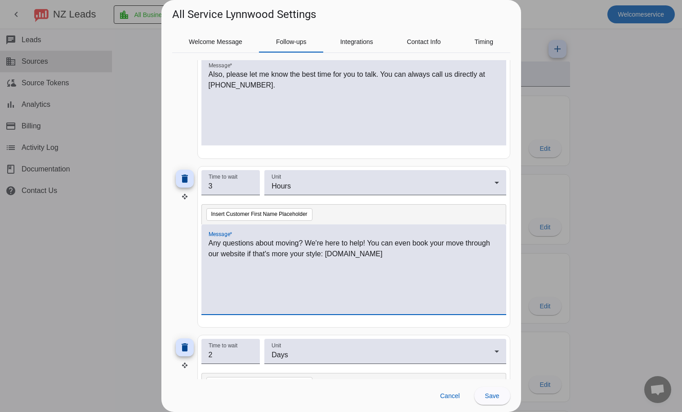
scroll to position [259, 0]
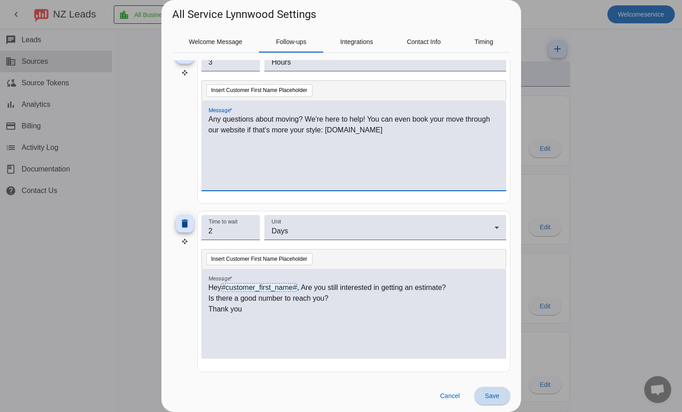
click at [501, 391] on span at bounding box center [492, 397] width 36 height 22
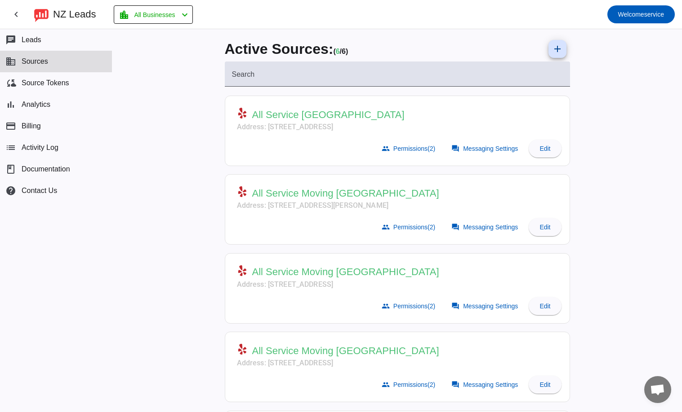
click at [643, 174] on div "Active Sources: ( 6 / 6) add Search All Service Lynnwood Address: [STREET_ADDRE…" at bounding box center [396, 220] width 569 height 383
click at [649, 200] on div "Active Sources: ( 6 / 6) add Search All Service Lynnwood Address: [STREET_ADDRE…" at bounding box center [396, 220] width 569 height 383
click at [647, 190] on div "Active Sources: ( 6 / 6) add Search All Service Lynnwood Address: [STREET_ADDRE…" at bounding box center [396, 220] width 569 height 383
click at [652, 117] on div "Active Sources: ( 6 / 6) add Search All Service Lynnwood Address: [STREET_ADDRE…" at bounding box center [396, 220] width 569 height 383
click at [9, 260] on div "chat Leads business Sources cloud_sync Source Tokens bar_chart Analytics paymen…" at bounding box center [56, 220] width 112 height 383
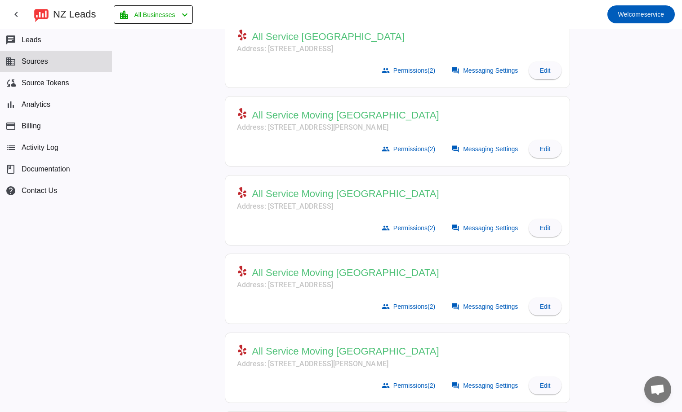
scroll to position [156, 0]
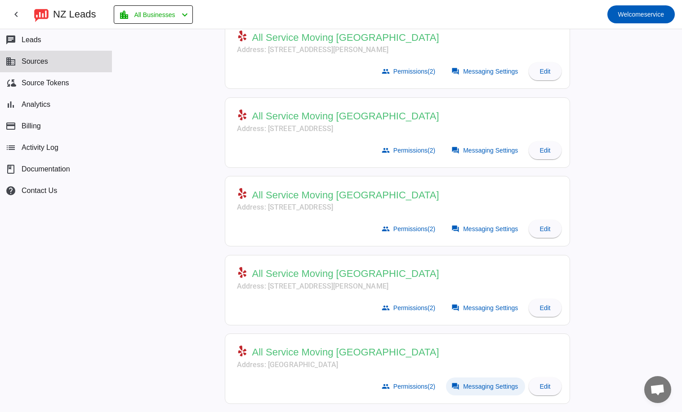
click at [474, 389] on span "Messaging Settings" at bounding box center [490, 386] width 55 height 7
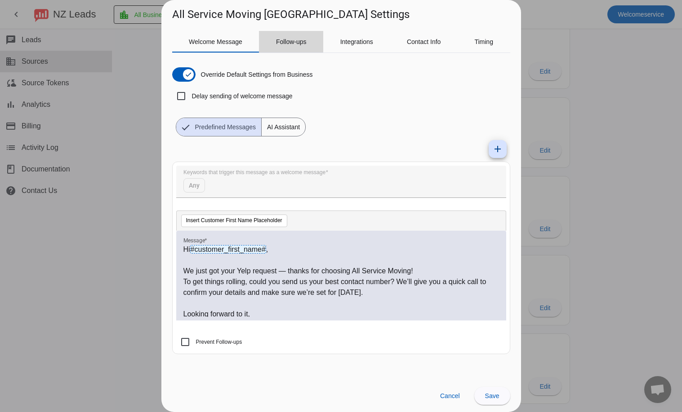
click at [292, 47] on span "Follow-ups" at bounding box center [291, 42] width 31 height 22
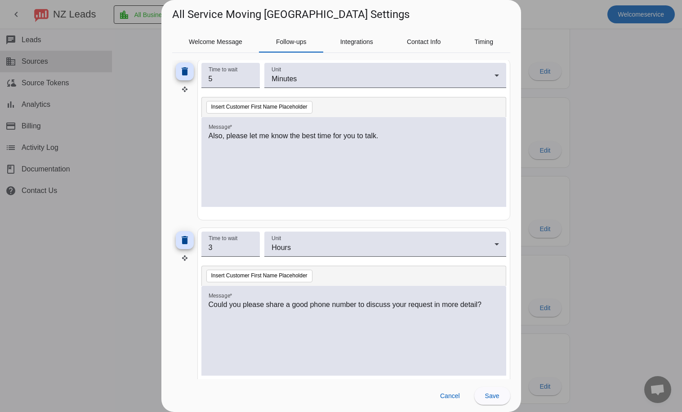
scroll to position [0, 0]
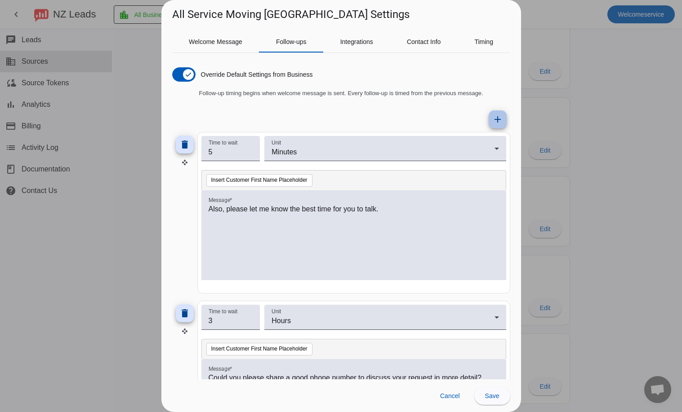
click at [492, 117] on mat-icon "add" at bounding box center [497, 119] width 11 height 11
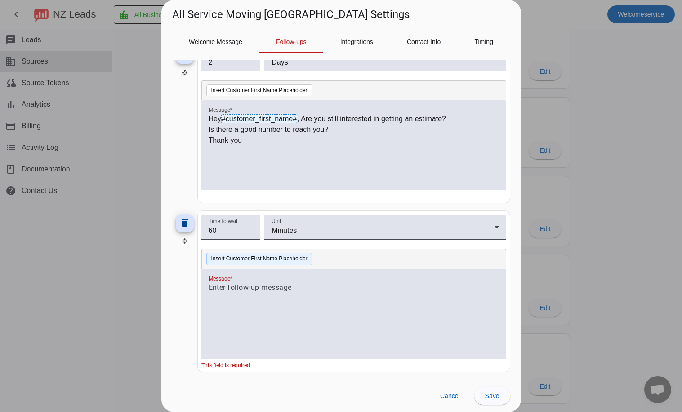
scroll to position [383, 0]
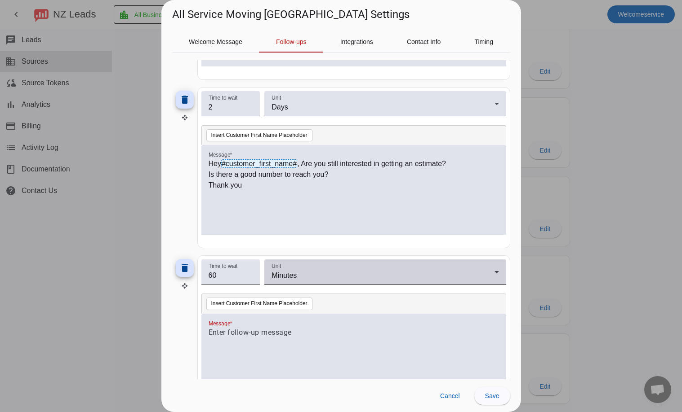
click at [378, 263] on div "Unit Minutes" at bounding box center [384, 272] width 227 height 25
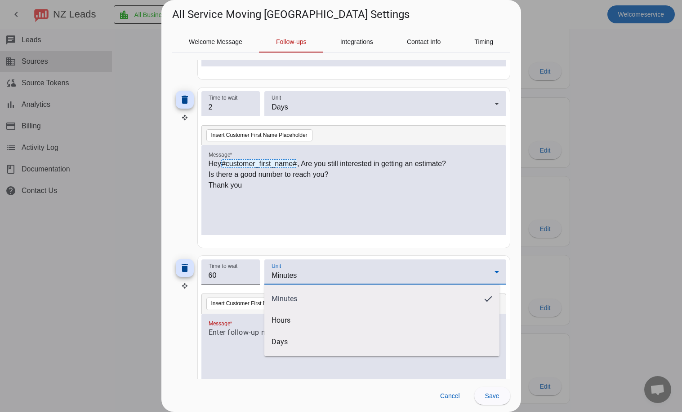
click at [283, 355] on div "Minutes Hours Days" at bounding box center [381, 321] width 235 height 72
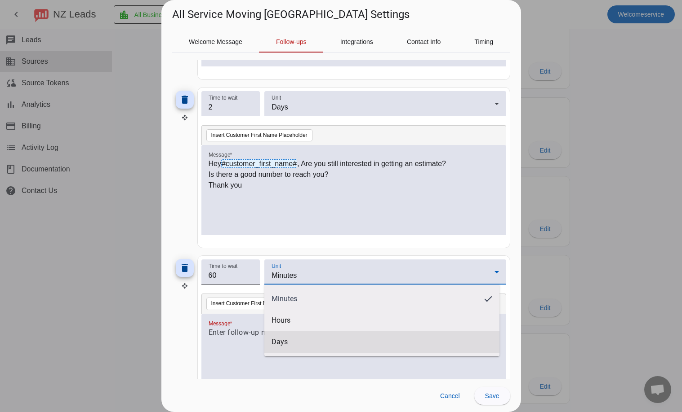
click at [288, 348] on mat-option "Days" at bounding box center [381, 343] width 235 height 22
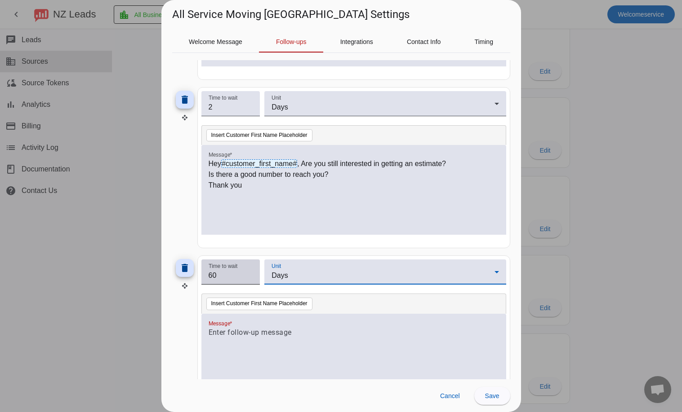
click at [224, 278] on input "60" at bounding box center [230, 275] width 44 height 11
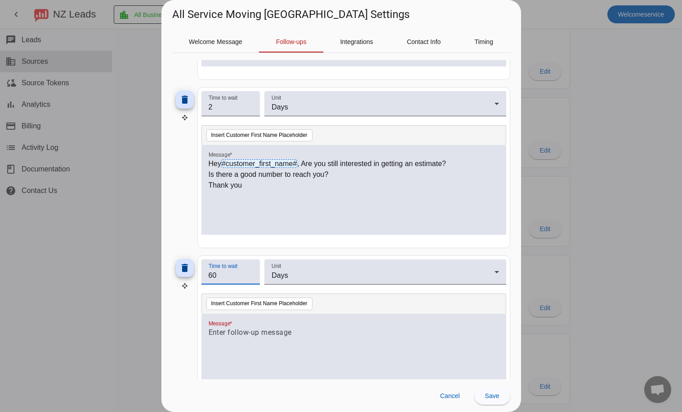
type input "6"
type input "3"
click at [245, 241] on div at bounding box center [353, 239] width 305 height 9
click at [275, 340] on div at bounding box center [353, 364] width 290 height 73
click at [278, 334] on p at bounding box center [353, 333] width 290 height 11
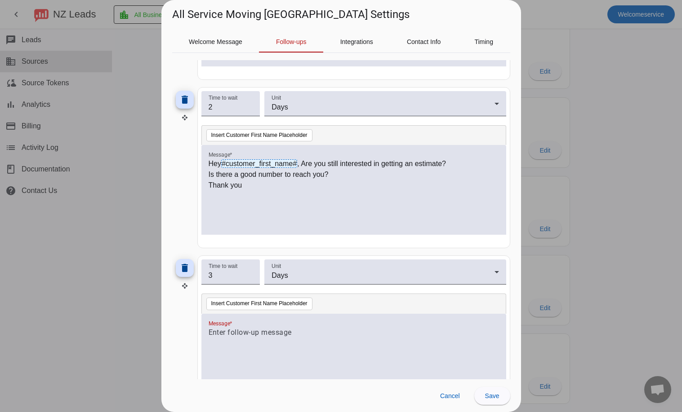
click at [315, 343] on div at bounding box center [353, 364] width 290 height 73
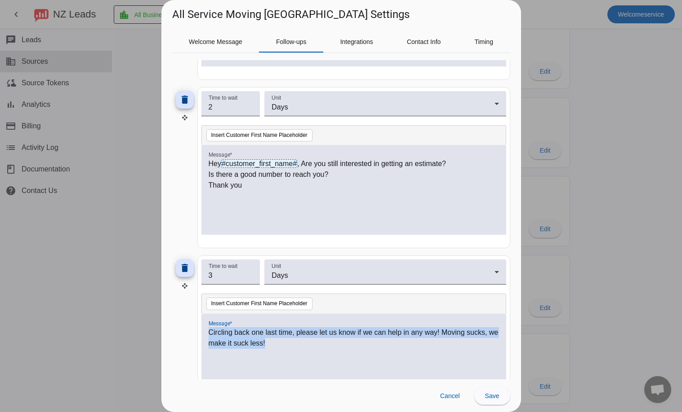
drag, startPoint x: 311, startPoint y: 347, endPoint x: 143, endPoint y: 328, distance: 168.8
click at [143, 328] on div "All Service Moving [GEOGRAPHIC_DATA] Settings Welcome Message Follow-ups Integr…" at bounding box center [341, 206] width 682 height 412
copy p "Circling back one last time, please let us know if we can help in any way! Movi…"
click at [491, 398] on span "Save" at bounding box center [492, 396] width 14 height 7
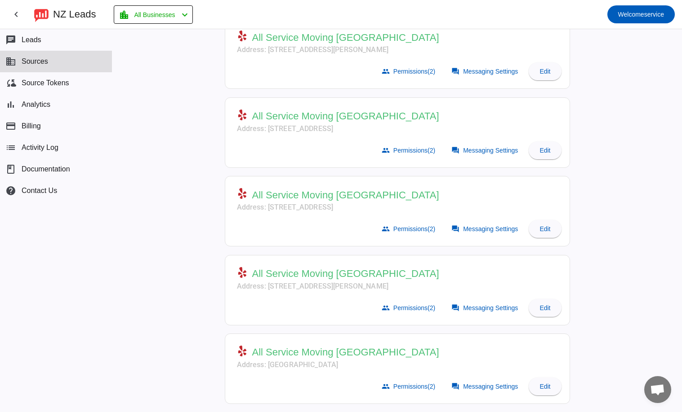
click at [366, 272] on span "All Service Moving [GEOGRAPHIC_DATA]" at bounding box center [345, 274] width 187 height 13
click at [469, 310] on span "Messaging Settings" at bounding box center [490, 308] width 55 height 7
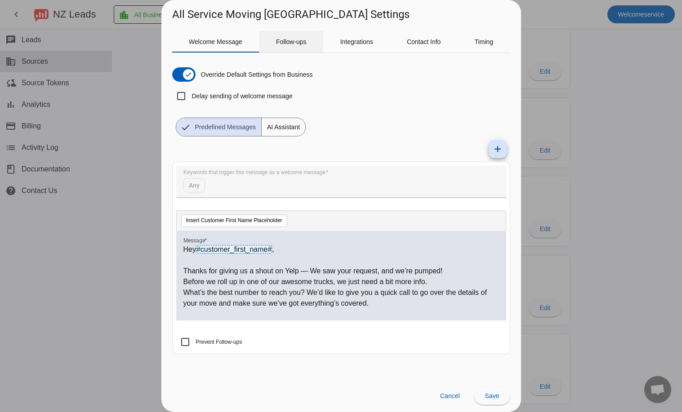
click at [303, 42] on span "Follow-ups" at bounding box center [291, 42] width 31 height 6
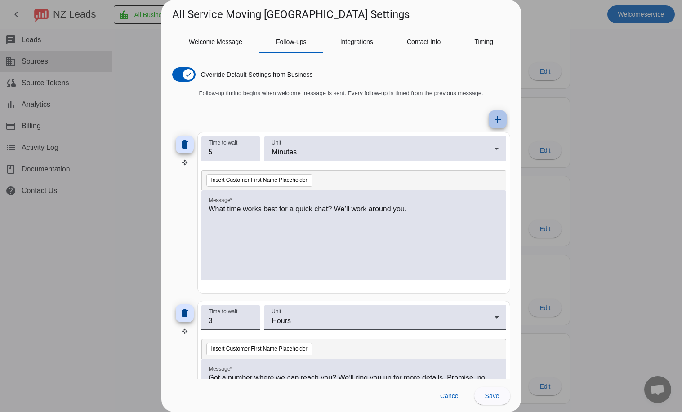
click at [492, 120] on mat-icon "add" at bounding box center [497, 119] width 11 height 11
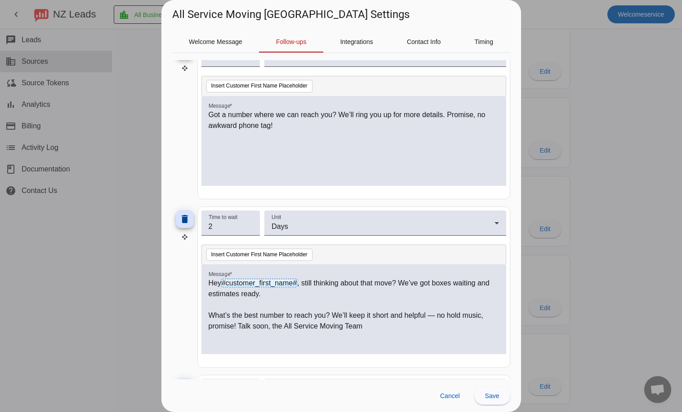
scroll to position [428, 0]
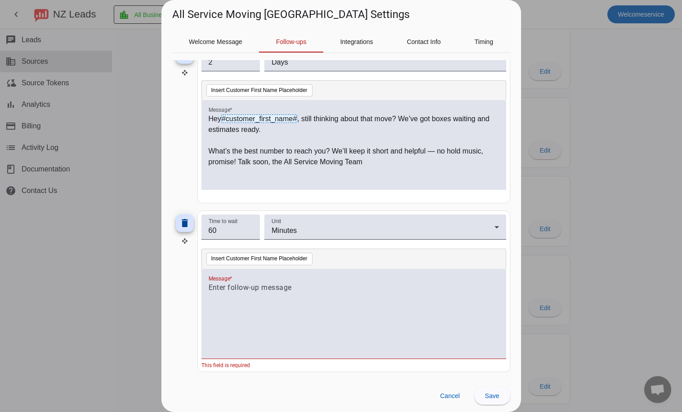
click at [248, 321] on div at bounding box center [353, 319] width 290 height 73
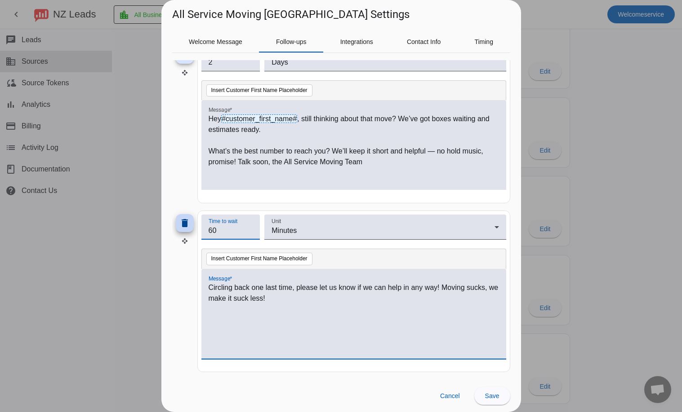
drag, startPoint x: 221, startPoint y: 231, endPoint x: 182, endPoint y: 232, distance: 38.2
click at [182, 232] on div "delete Time to wait 60 Unit Minutes Insert Customer First Name Placeholder Mess…" at bounding box center [341, 292] width 338 height 162
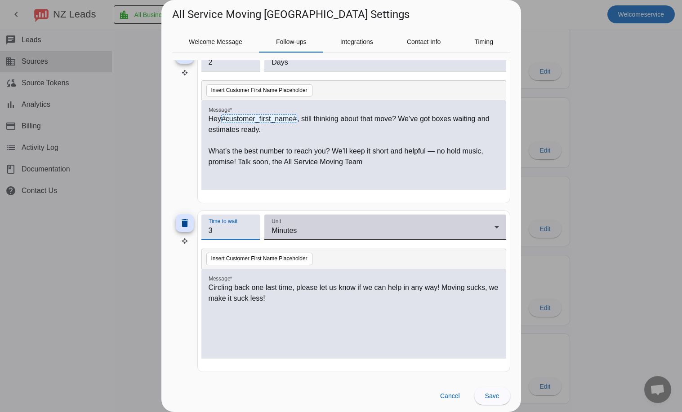
type input "3"
click at [307, 225] on div "Unit Minutes" at bounding box center [384, 227] width 227 height 25
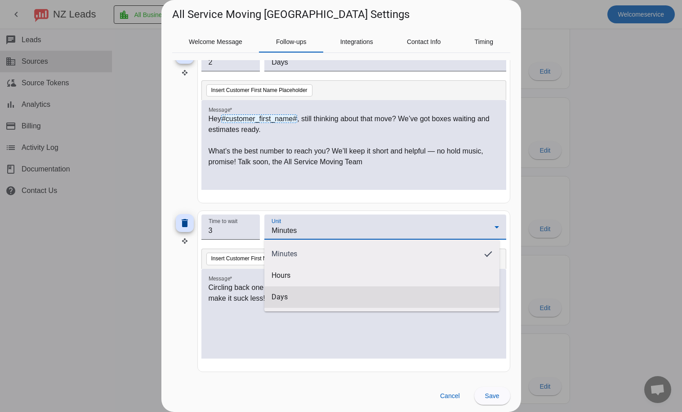
click at [282, 296] on span "Days" at bounding box center [279, 297] width 16 height 9
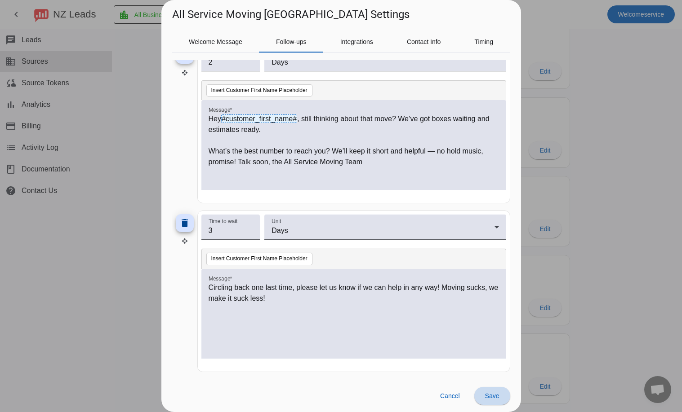
click at [498, 394] on span "Save" at bounding box center [492, 396] width 14 height 7
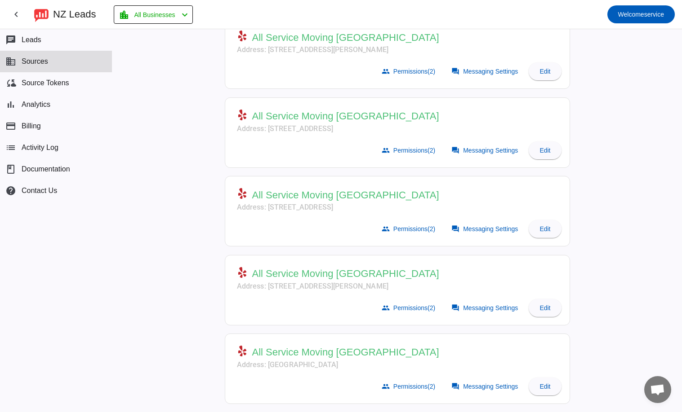
click at [355, 210] on mat-card-subtitle "Address: [STREET_ADDRESS]" at bounding box center [338, 207] width 202 height 11
click at [490, 224] on span at bounding box center [485, 229] width 79 height 18
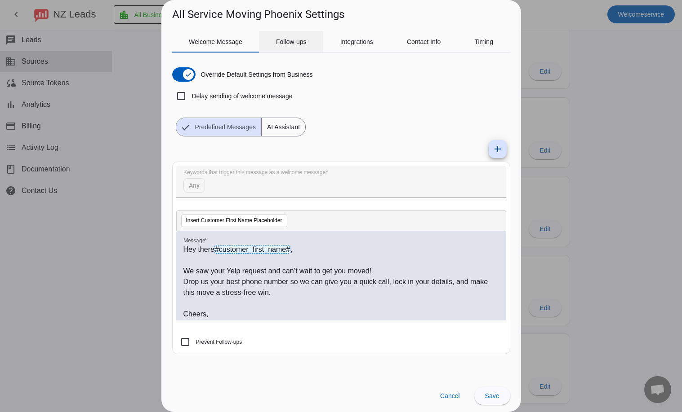
click at [286, 52] on span "Follow-ups" at bounding box center [291, 42] width 31 height 22
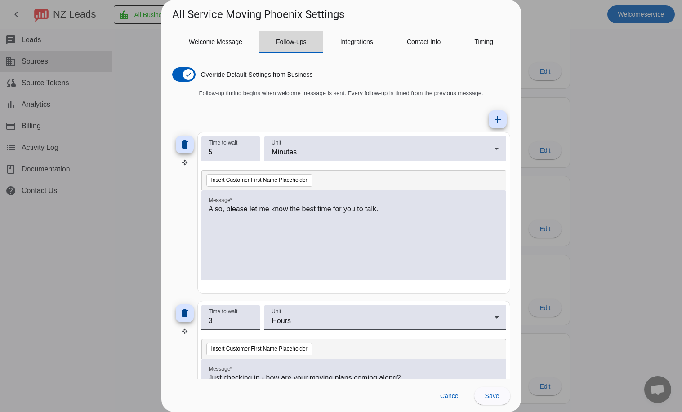
click at [282, 43] on span "Follow-ups" at bounding box center [291, 42] width 31 height 6
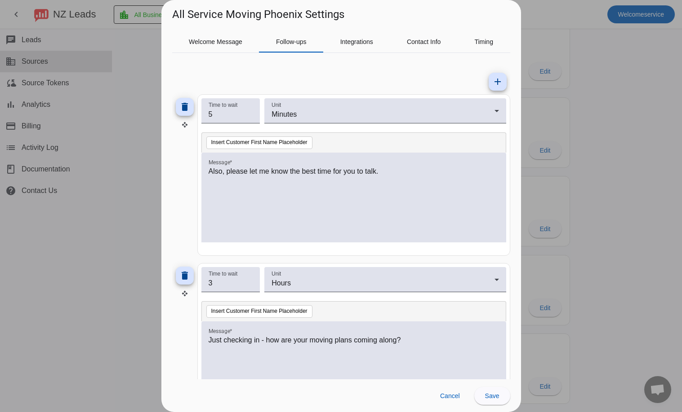
scroll to position [0, 0]
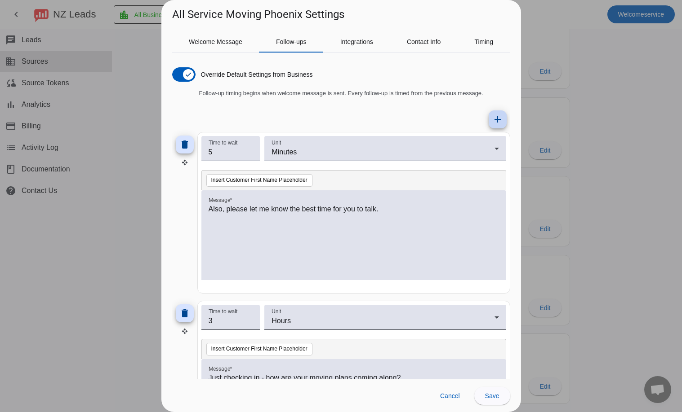
click at [492, 121] on mat-icon "add" at bounding box center [497, 119] width 11 height 11
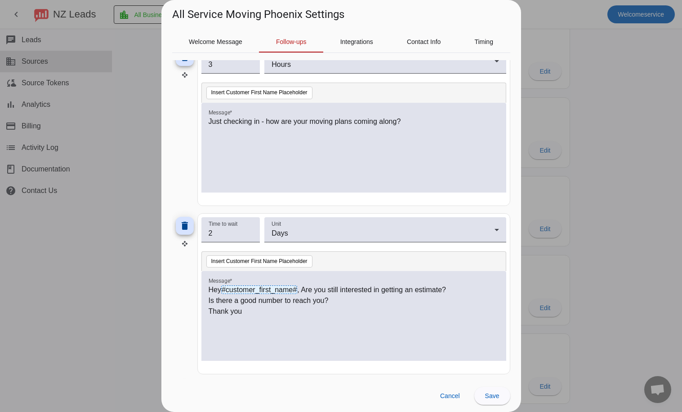
scroll to position [428, 0]
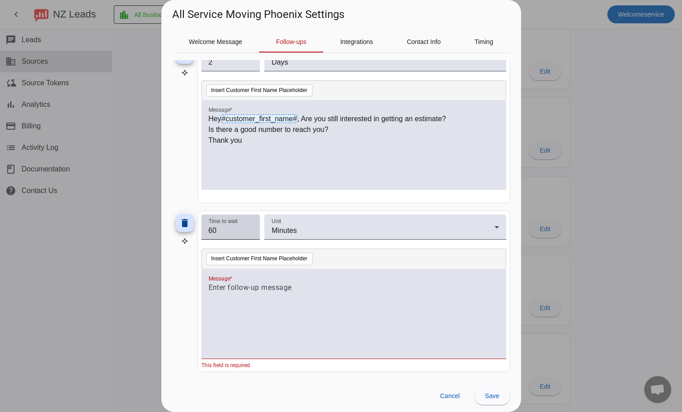
click at [224, 234] on input "60" at bounding box center [230, 231] width 44 height 11
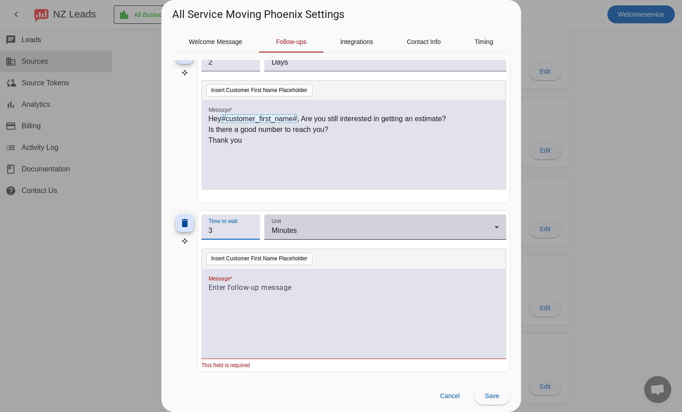
type input "3"
click at [305, 225] on div "Unit Minutes" at bounding box center [384, 227] width 227 height 25
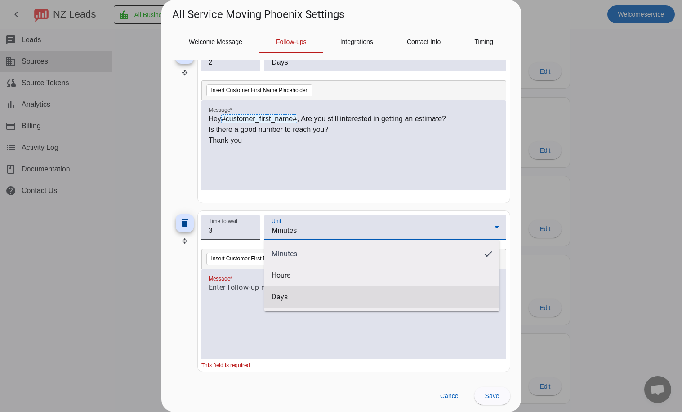
click at [280, 293] on mat-option "Days" at bounding box center [381, 298] width 235 height 22
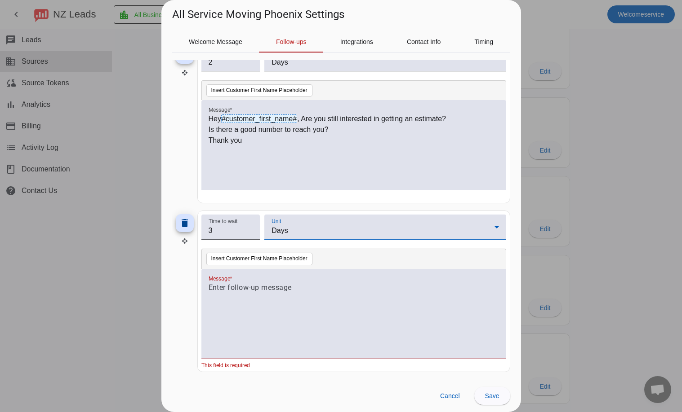
click at [261, 290] on p at bounding box center [353, 288] width 290 height 11
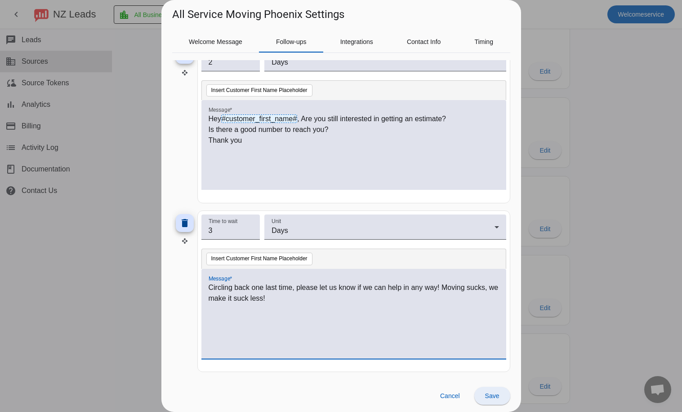
click at [490, 395] on span "Save" at bounding box center [492, 396] width 14 height 7
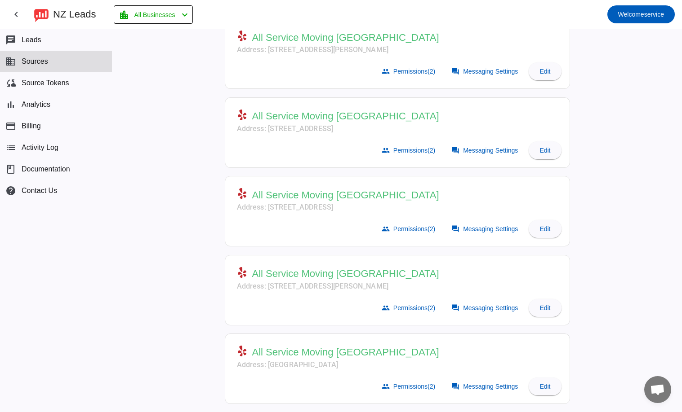
click at [171, 310] on div "Active Sources: ( 6 / 6) add Search All Service Lynnwood Address: [STREET_ADDRE…" at bounding box center [396, 220] width 569 height 383
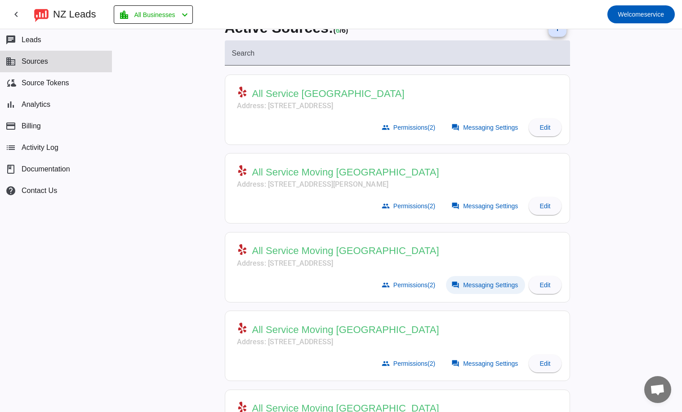
click at [484, 290] on span at bounding box center [485, 285] width 79 height 18
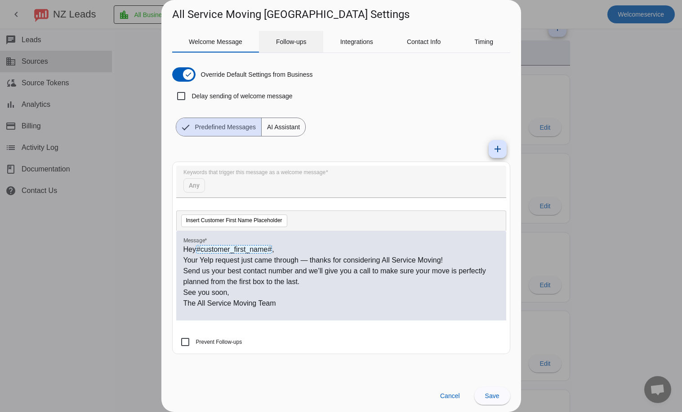
click at [302, 48] on span "Follow-ups" at bounding box center [291, 42] width 31 height 22
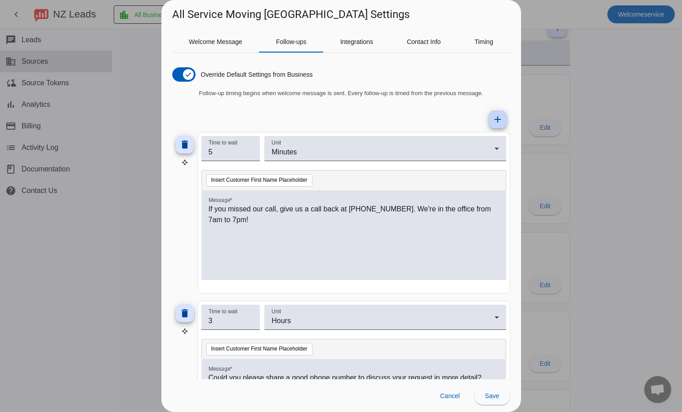
click at [495, 118] on mat-icon "add" at bounding box center [497, 119] width 11 height 11
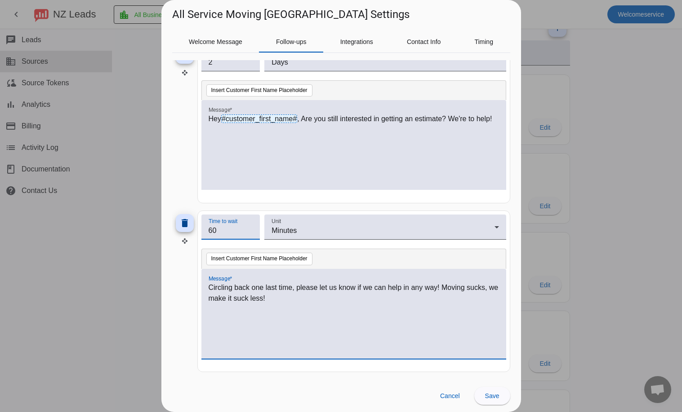
click at [211, 230] on input "60" at bounding box center [230, 231] width 44 height 11
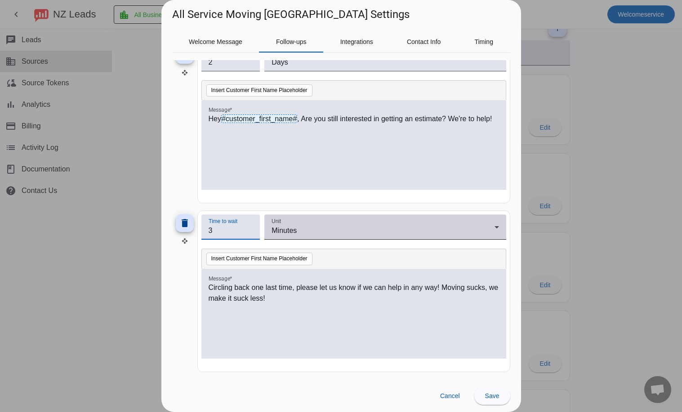
type input "3"
click at [382, 218] on div "Unit Minutes" at bounding box center [384, 227] width 227 height 25
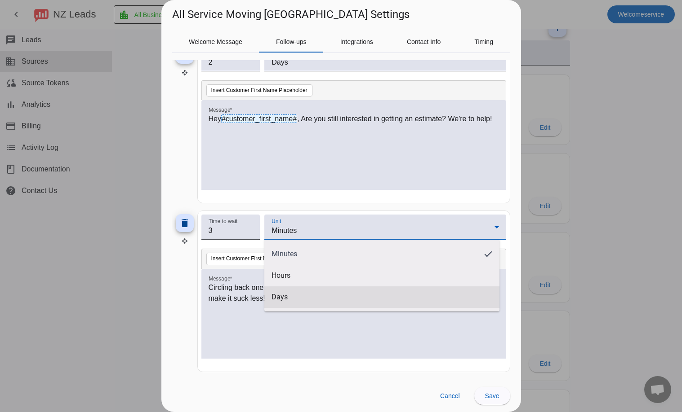
click at [287, 305] on mat-option "Days" at bounding box center [381, 298] width 235 height 22
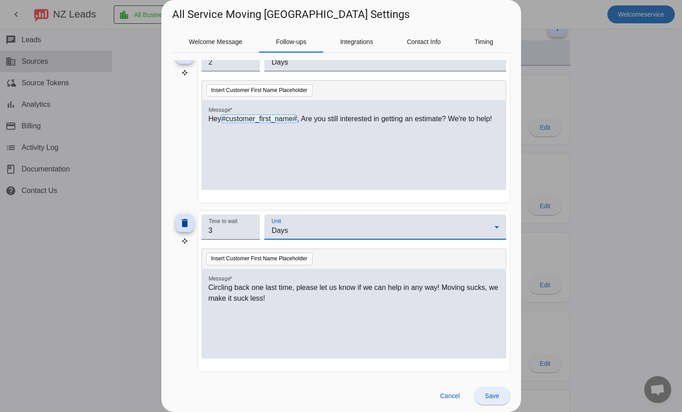
click at [497, 396] on span "Save" at bounding box center [492, 396] width 14 height 7
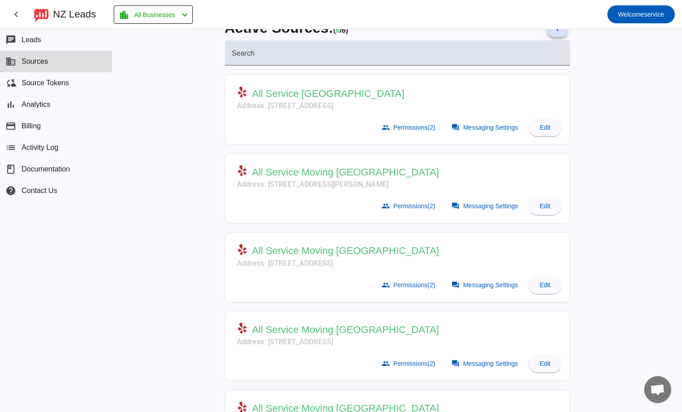
click at [346, 191] on mat-card-header "All Service Moving Beaverton Address: [STREET_ADDRESS][PERSON_NAME]" at bounding box center [397, 175] width 335 height 35
click at [468, 205] on span "Messaging Settings" at bounding box center [490, 206] width 55 height 7
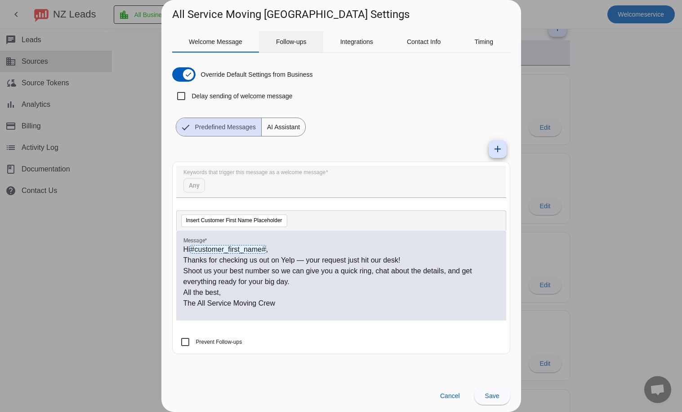
click at [305, 50] on span "Follow-ups" at bounding box center [291, 42] width 31 height 22
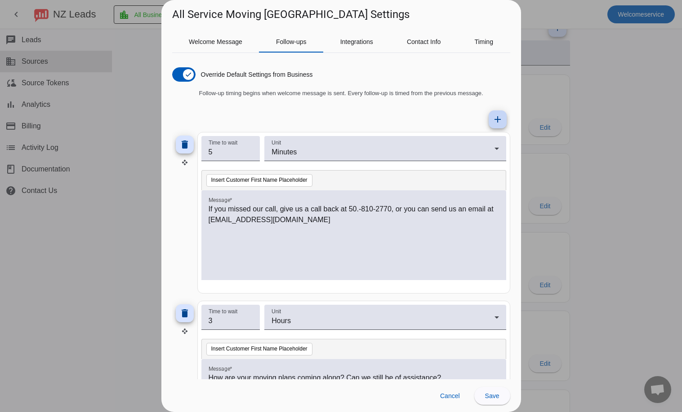
click at [488, 125] on span at bounding box center [498, 120] width 22 height 22
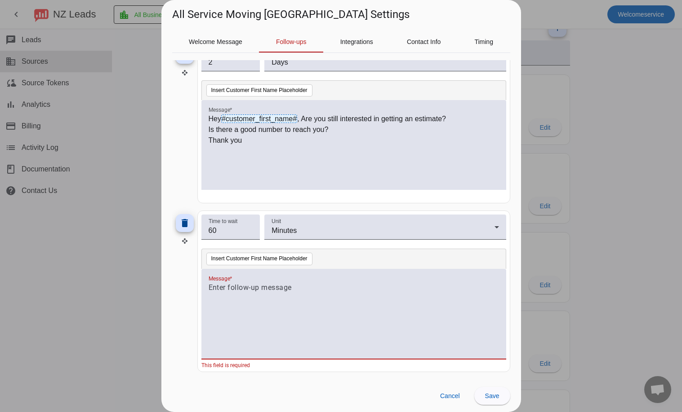
click at [285, 289] on p at bounding box center [353, 288] width 290 height 11
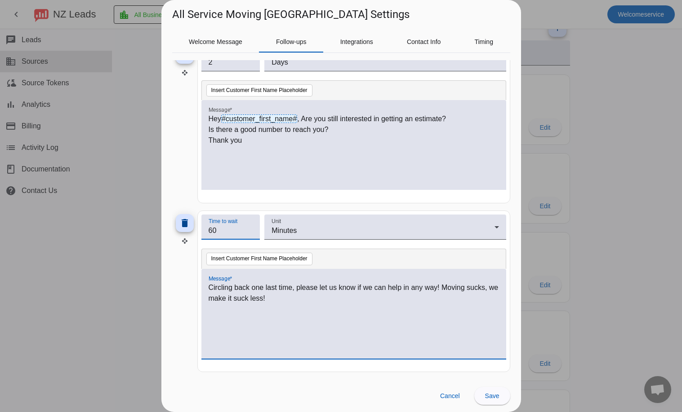
click at [211, 230] on input "60" at bounding box center [230, 231] width 44 height 11
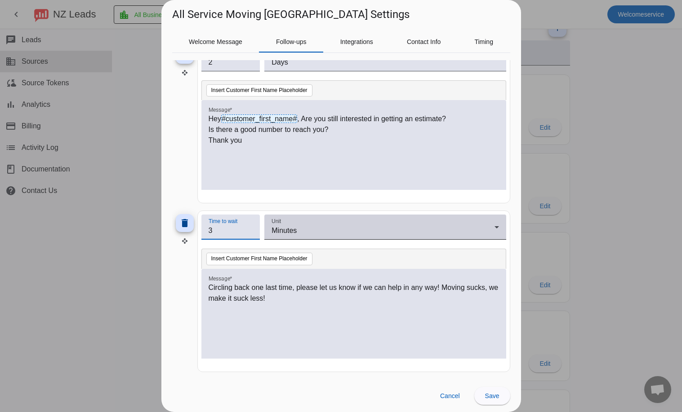
type input "3"
click at [347, 225] on div "Unit Minutes" at bounding box center [384, 227] width 227 height 25
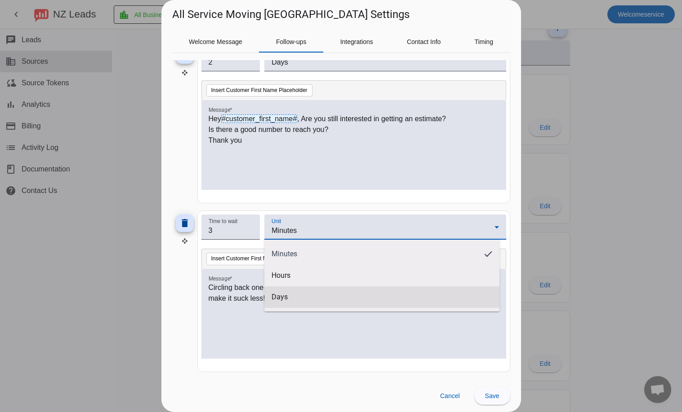
drag, startPoint x: 300, startPoint y: 274, endPoint x: 290, endPoint y: 291, distance: 19.5
click at [290, 291] on div "Minutes Hours Days" at bounding box center [381, 276] width 235 height 72
click at [288, 297] on mat-option "Days" at bounding box center [381, 298] width 235 height 22
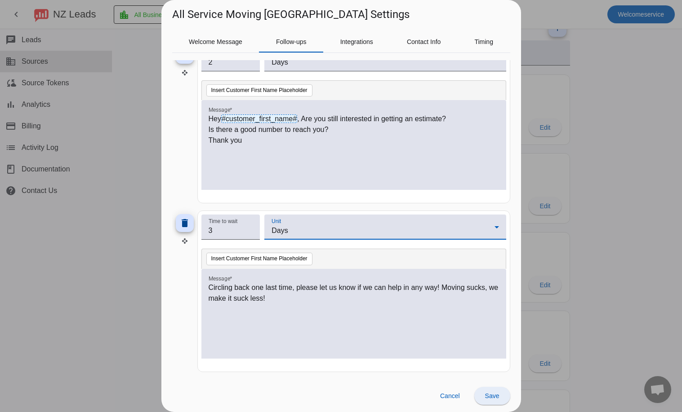
click at [500, 397] on span at bounding box center [492, 397] width 36 height 22
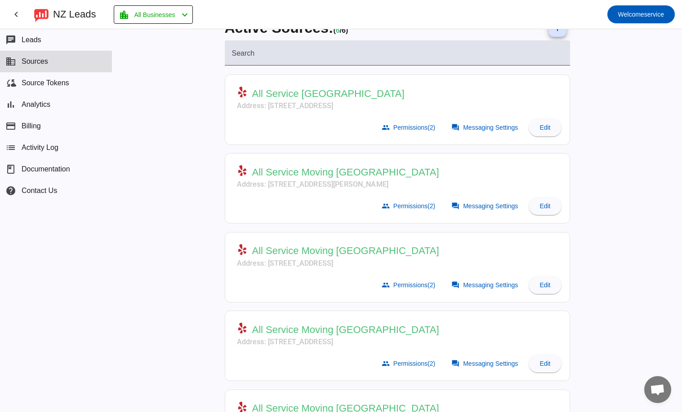
scroll to position [0, 0]
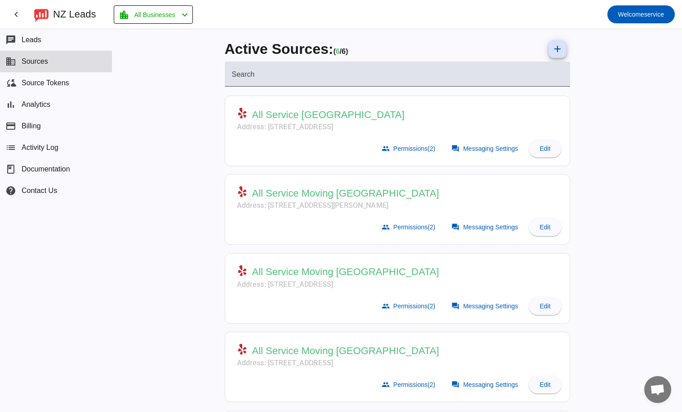
click at [345, 131] on mat-card-subtitle "Address: [STREET_ADDRESS]" at bounding box center [321, 127] width 168 height 11
click at [483, 148] on span "Messaging Settings" at bounding box center [490, 148] width 55 height 7
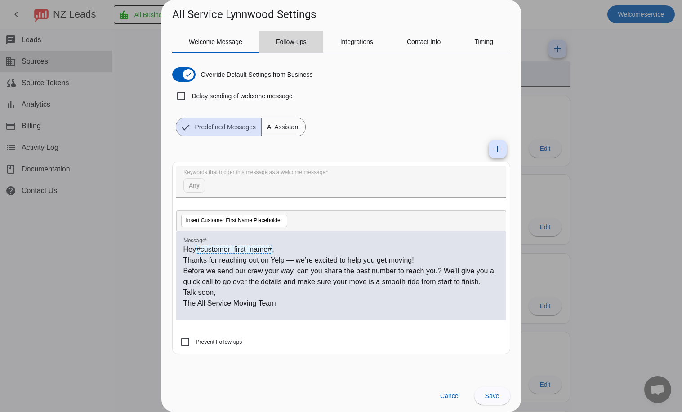
click at [284, 48] on span "Follow-ups" at bounding box center [291, 42] width 31 height 22
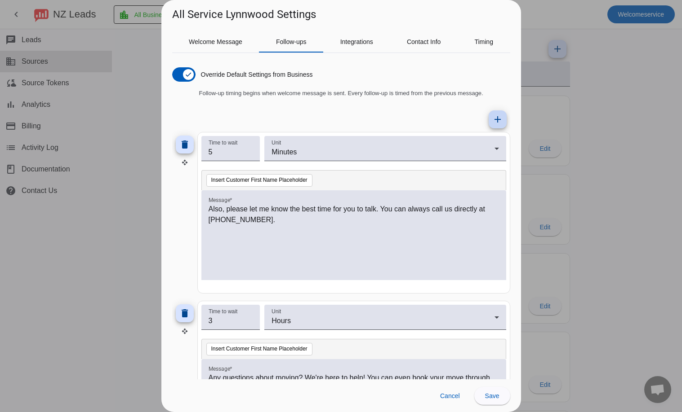
click at [492, 115] on mat-icon "add" at bounding box center [497, 119] width 11 height 11
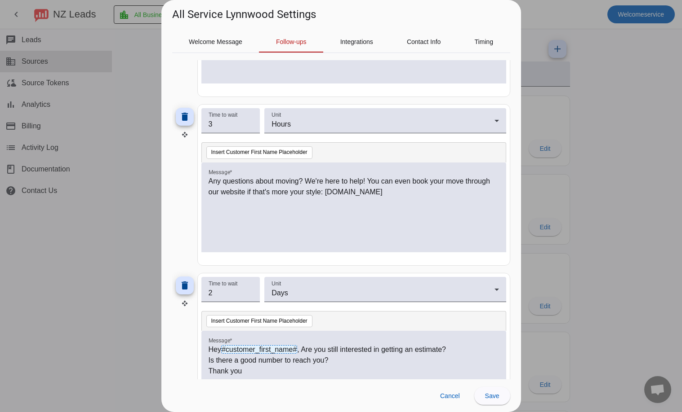
scroll to position [428, 0]
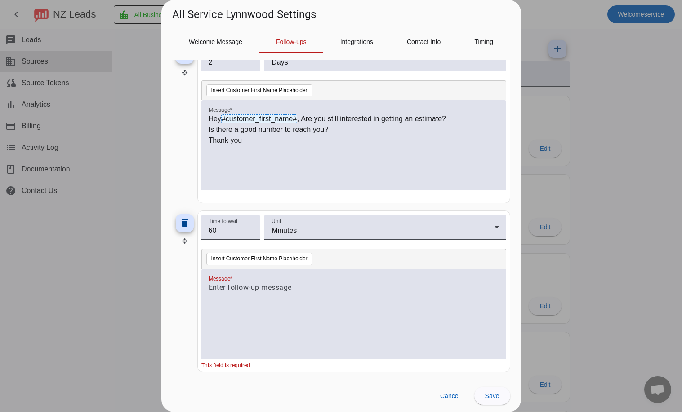
click at [305, 298] on div at bounding box center [353, 319] width 290 height 73
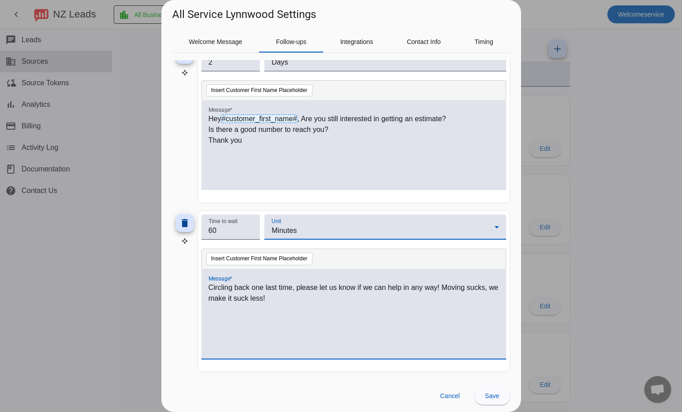
click at [368, 236] on div "Minutes" at bounding box center [382, 231] width 222 height 11
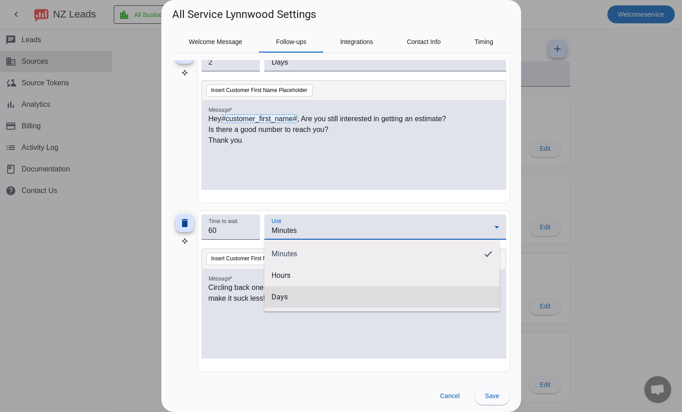
click at [284, 303] on mat-option "Days" at bounding box center [381, 298] width 235 height 22
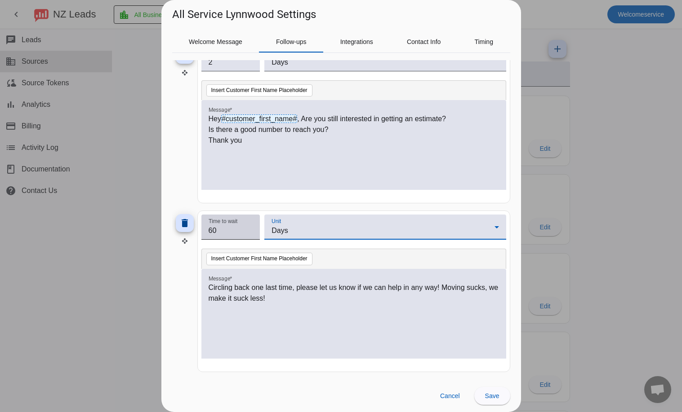
click at [213, 231] on input "60" at bounding box center [230, 231] width 44 height 11
type input "3"
click at [490, 399] on span "Save" at bounding box center [492, 396] width 14 height 7
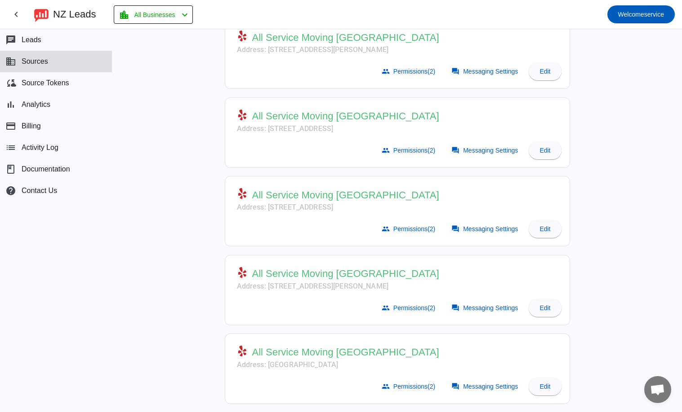
scroll to position [0, 0]
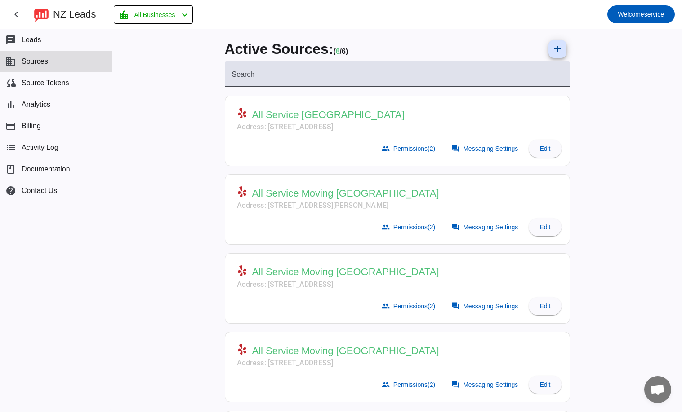
click at [21, 216] on div "chat Leads business Sources cloud_sync Source Tokens bar_chart Analytics paymen…" at bounding box center [56, 220] width 112 height 383
